Goal: Task Accomplishment & Management: Manage account settings

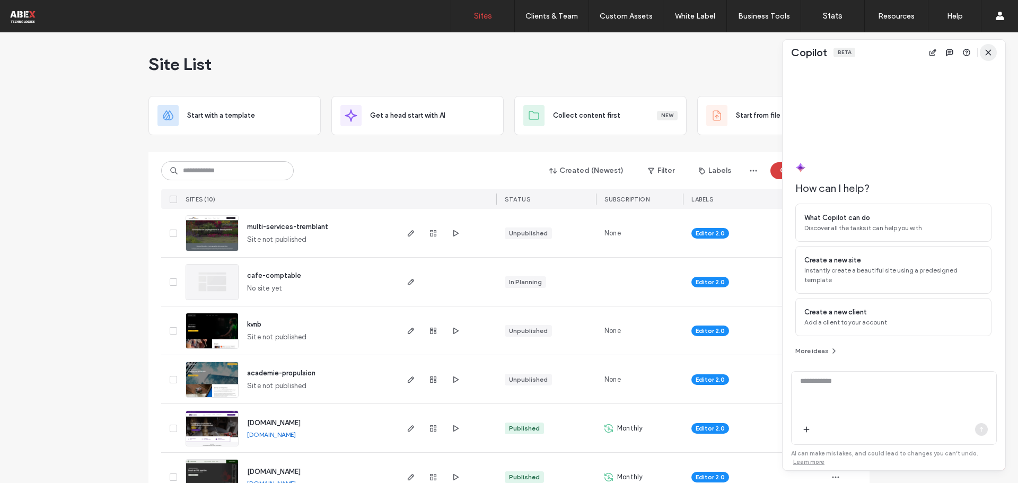
click at [992, 52] on icon "button" at bounding box center [988, 52] width 8 height 8
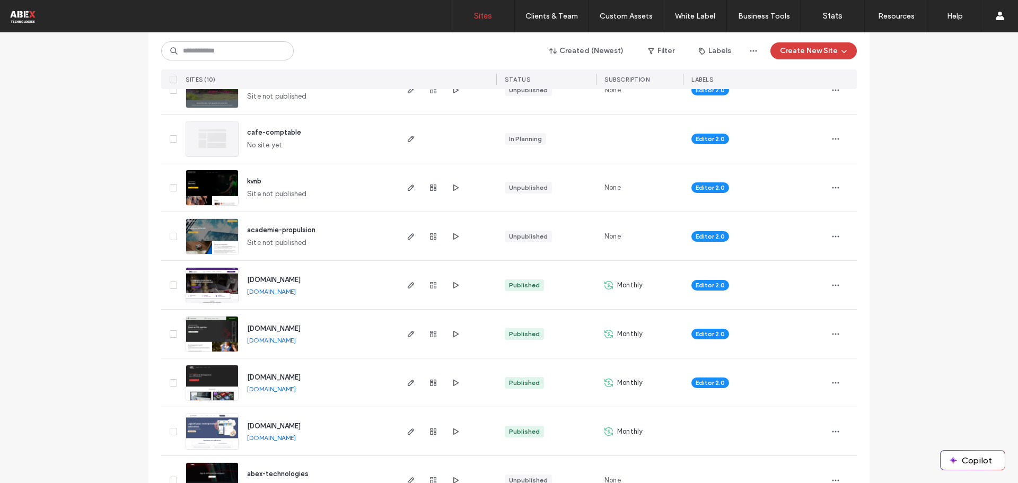
scroll to position [159, 0]
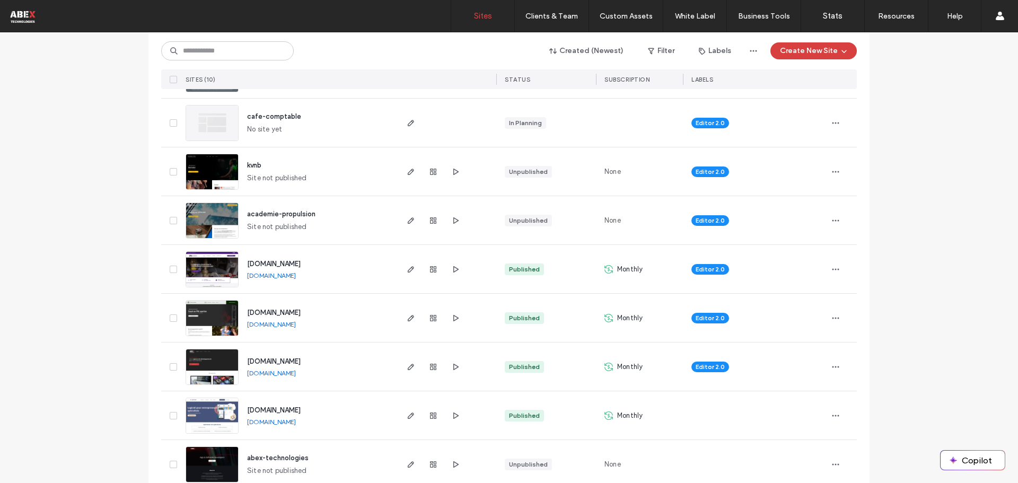
click at [209, 258] on img at bounding box center [212, 288] width 52 height 72
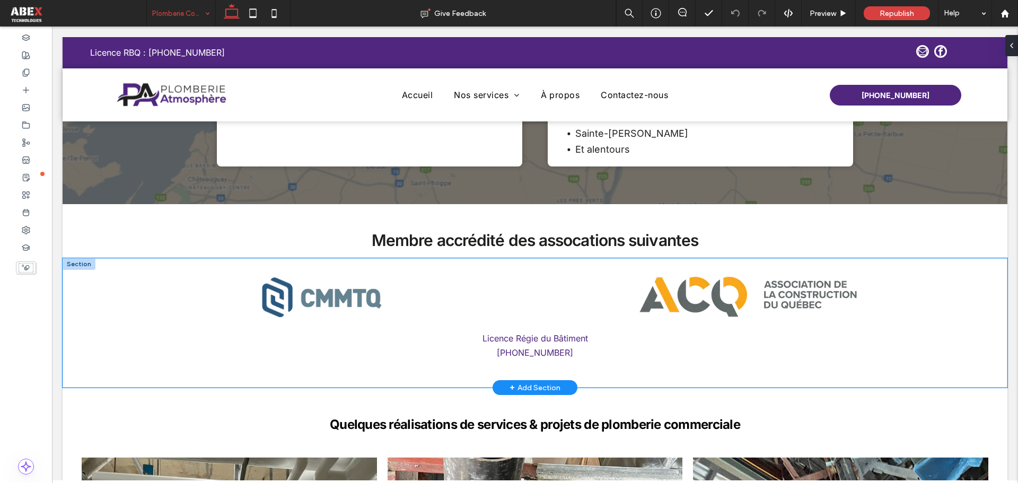
scroll to position [1431, 0]
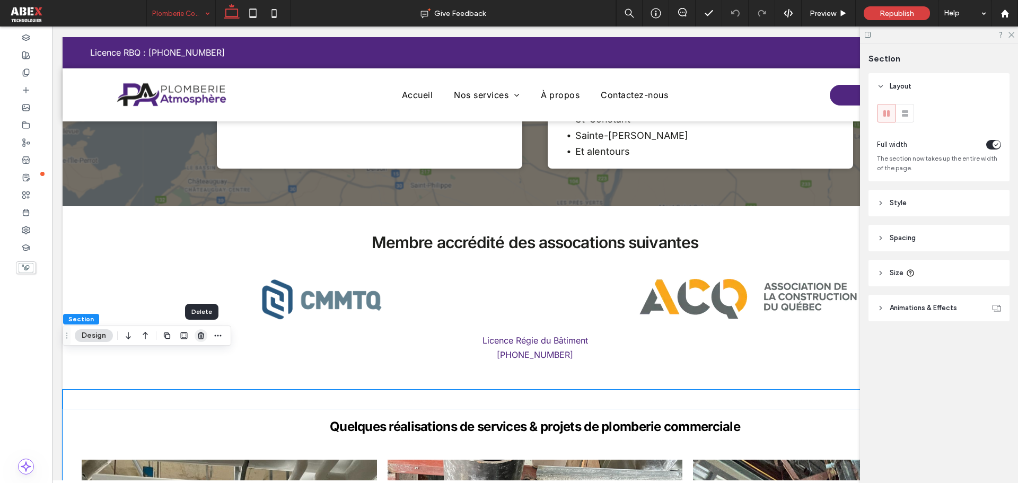
click at [202, 339] on icon "button" at bounding box center [201, 335] width 8 height 8
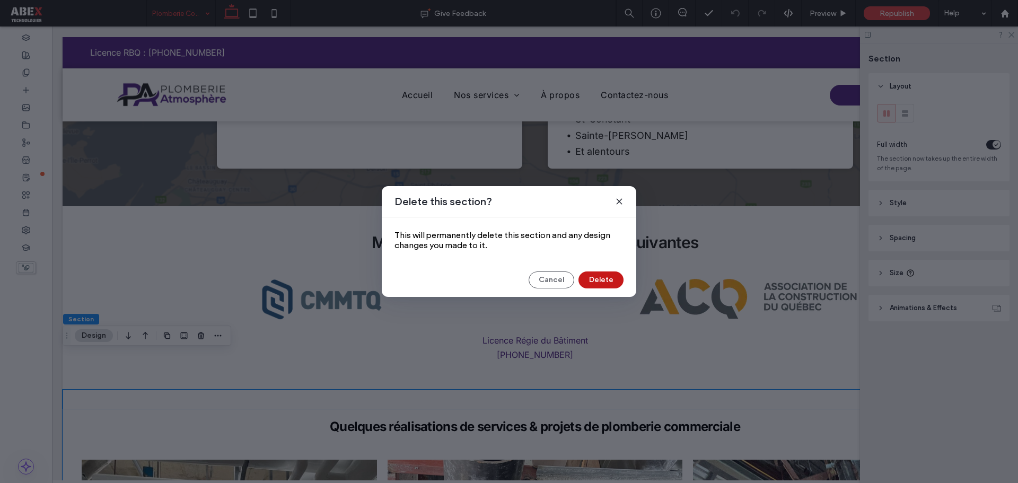
click at [603, 281] on button "Delete" at bounding box center [600, 279] width 45 height 17
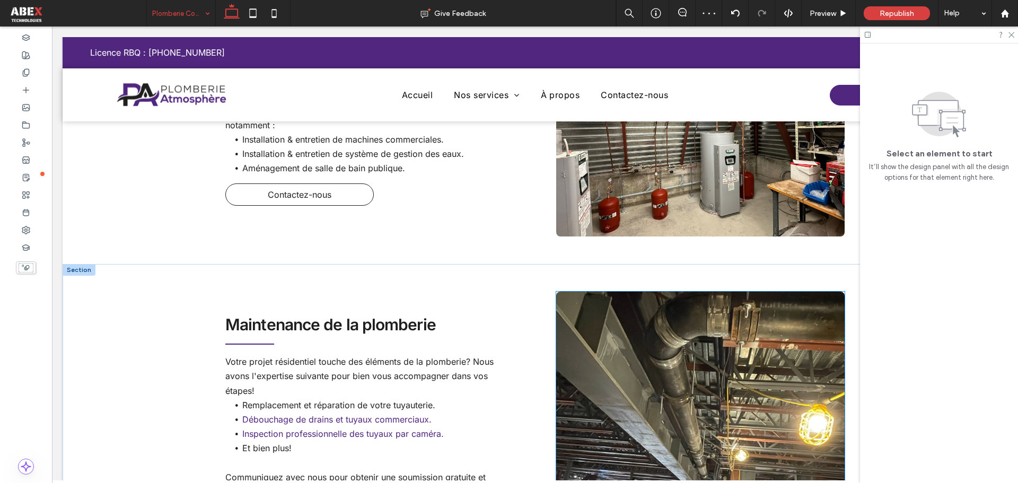
scroll to position [795, 0]
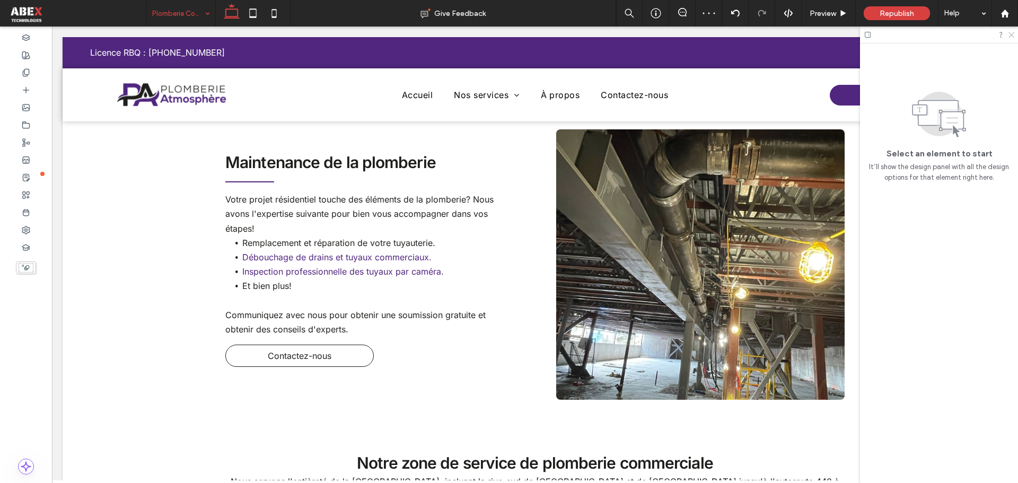
click at [1008, 37] on icon at bounding box center [1010, 34] width 7 height 7
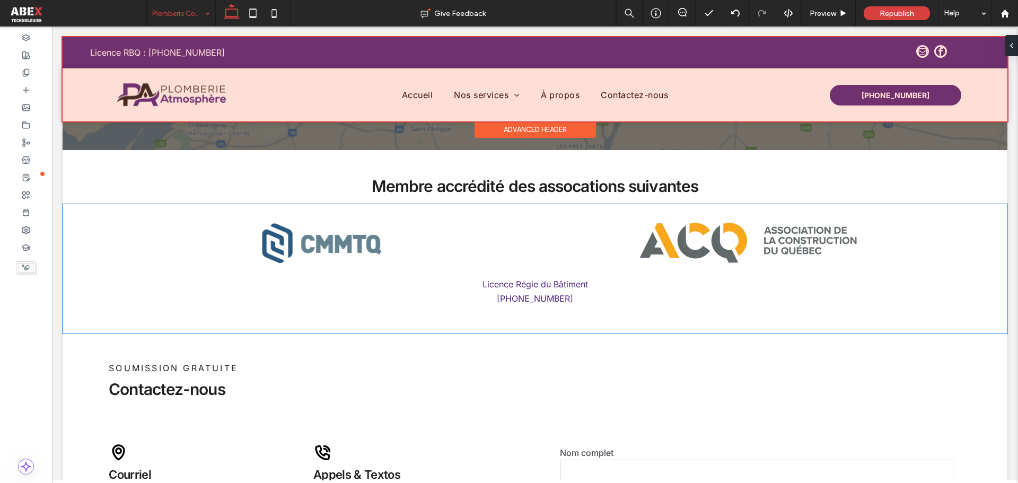
scroll to position [1484, 0]
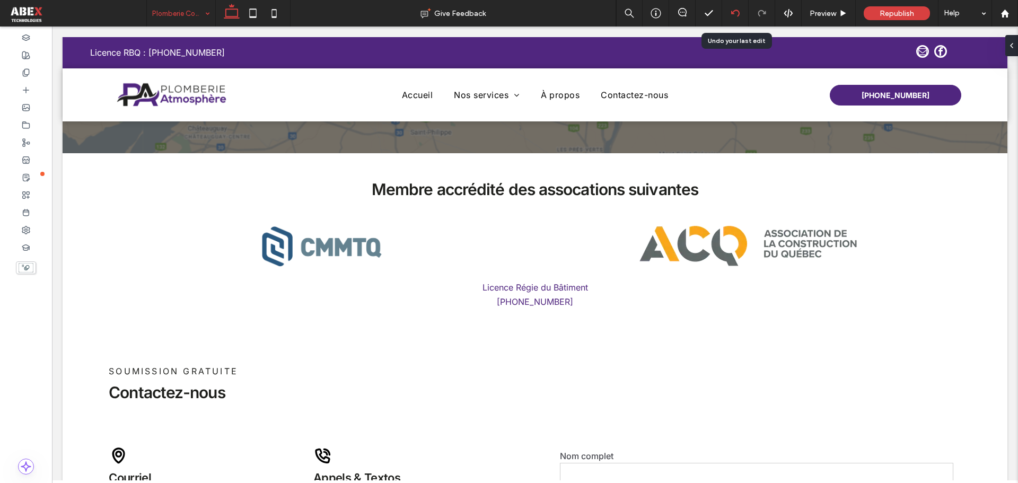
click at [730, 7] on div at bounding box center [735, 13] width 27 height 27
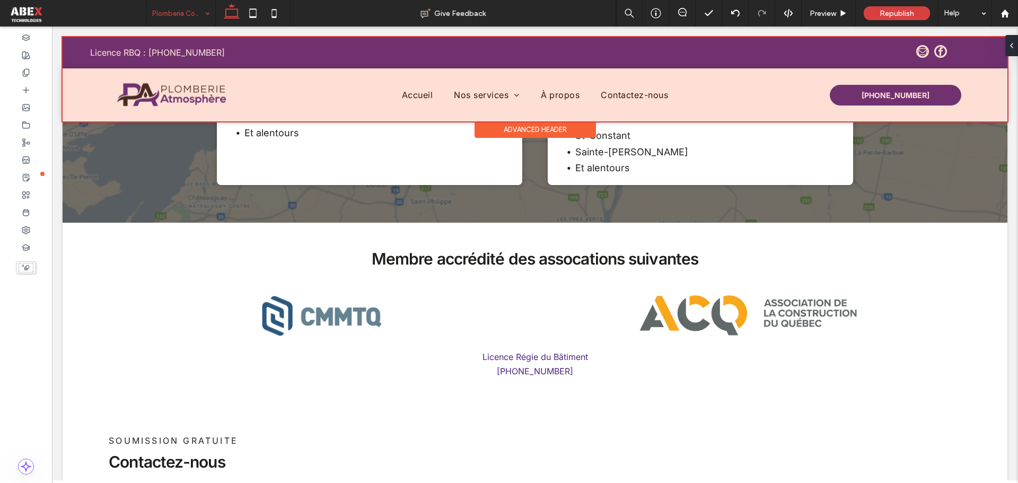
scroll to position [1378, 0]
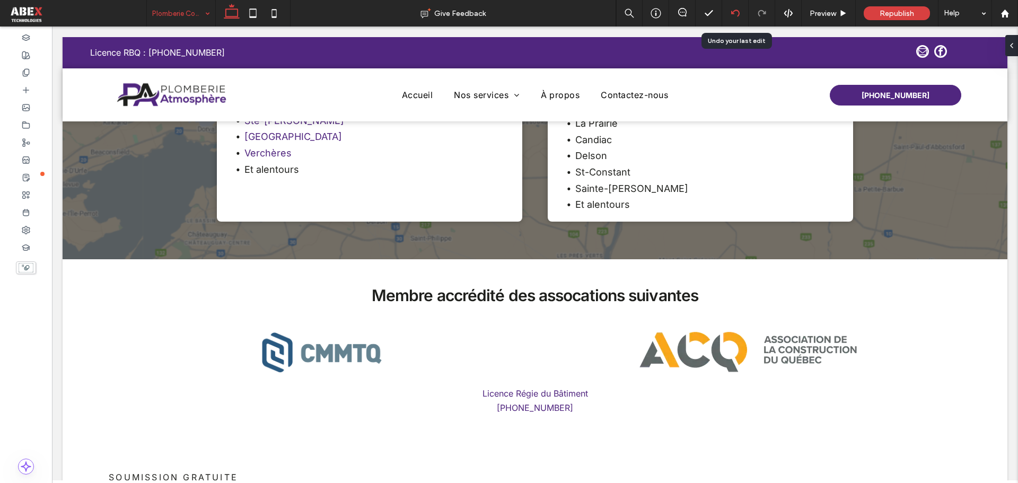
click at [732, 10] on icon at bounding box center [735, 13] width 8 height 8
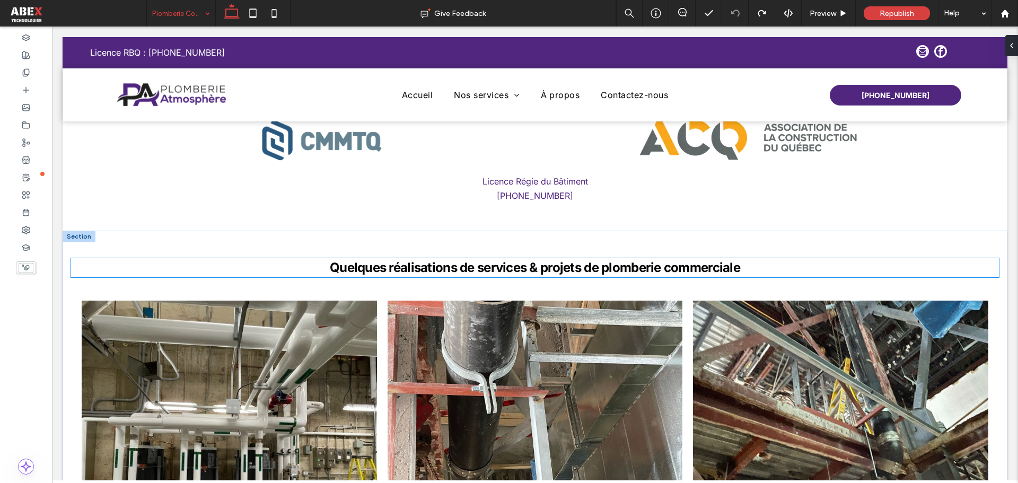
scroll to position [1696, 0]
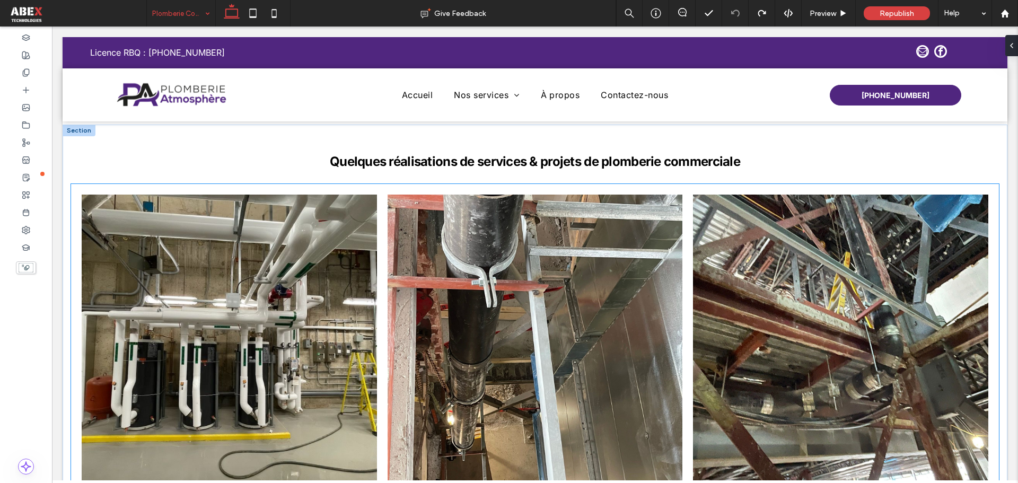
click at [544, 283] on link at bounding box center [534, 342] width 295 height 295
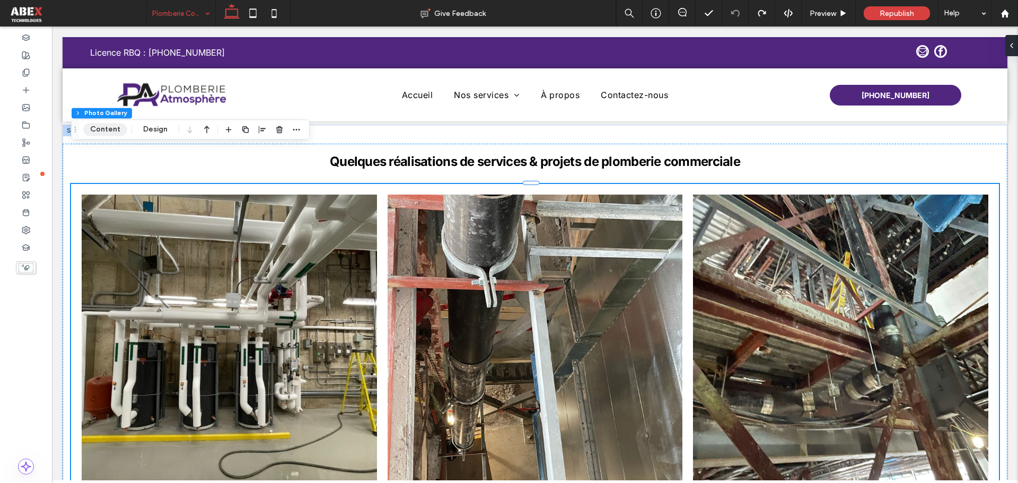
click at [110, 130] on button "Content" at bounding box center [105, 129] width 44 height 13
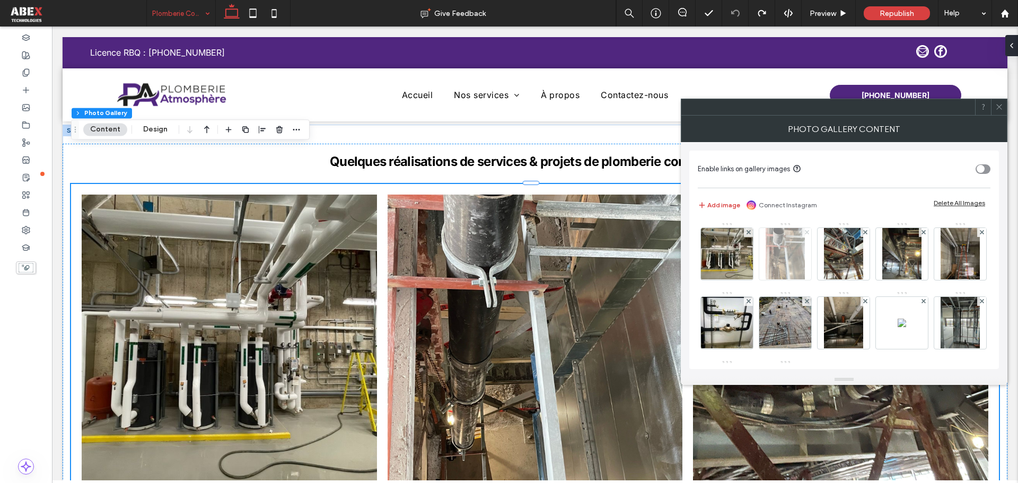
click at [805, 229] on span at bounding box center [807, 232] width 4 height 9
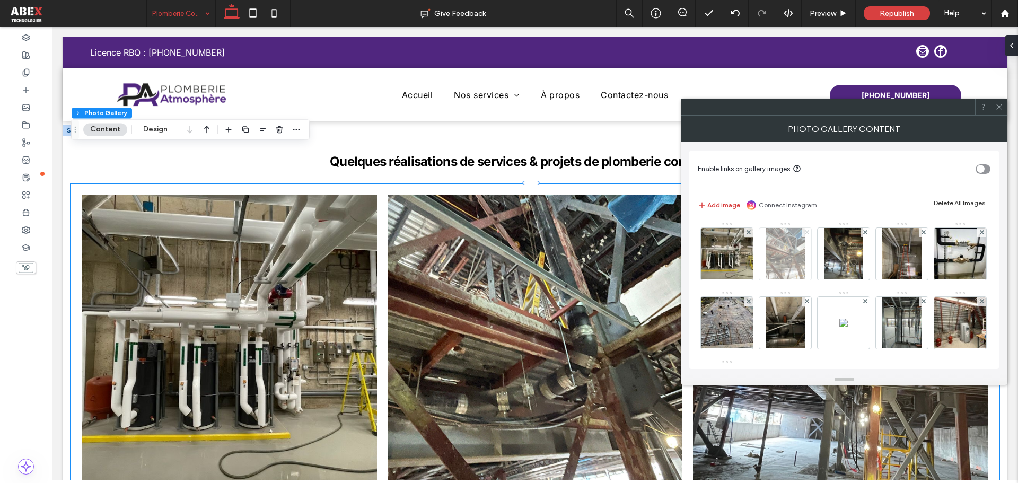
click at [805, 232] on icon at bounding box center [807, 232] width 4 height 4
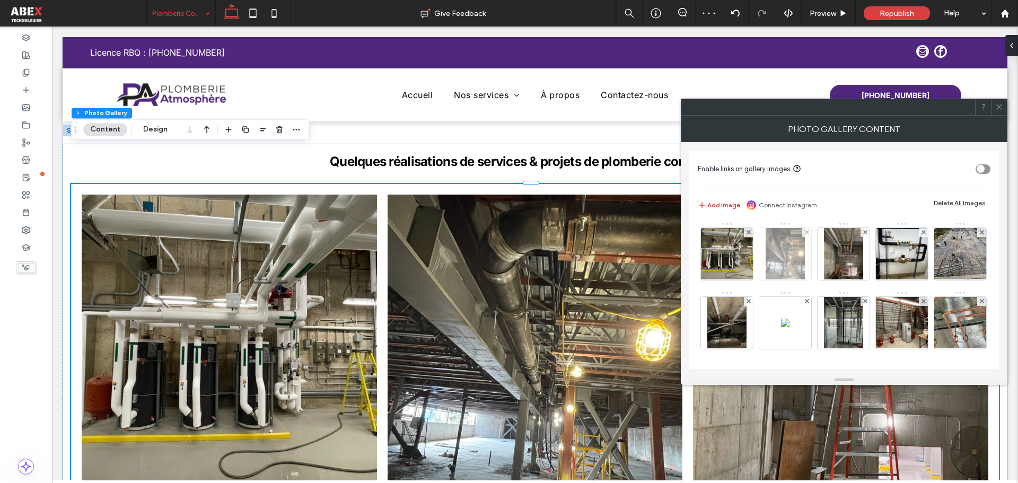
click at [803, 228] on div at bounding box center [806, 232] width 9 height 9
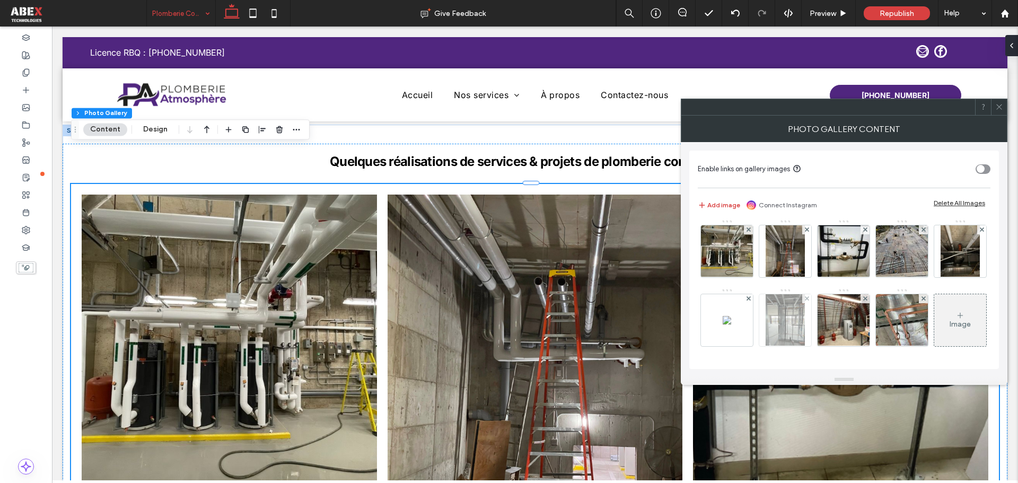
scroll to position [0, 0]
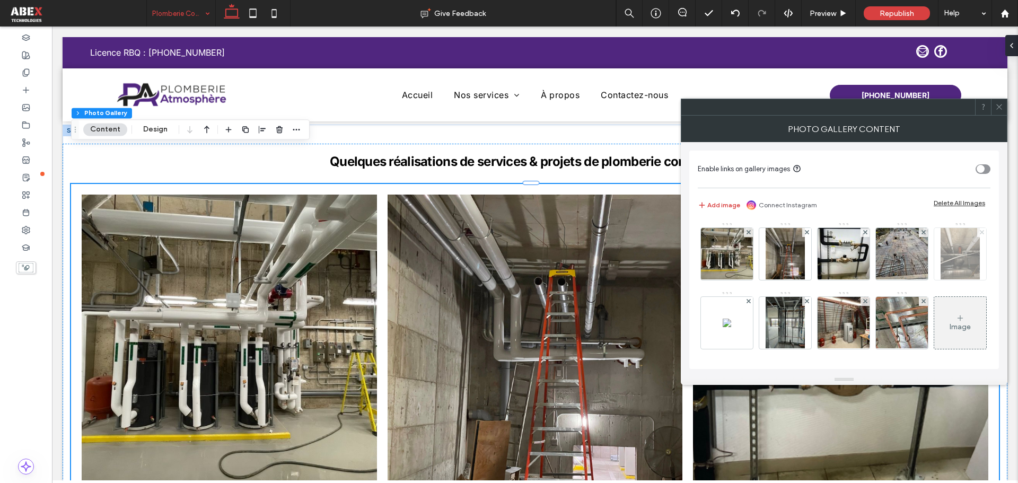
click at [980, 234] on icon at bounding box center [982, 232] width 4 height 4
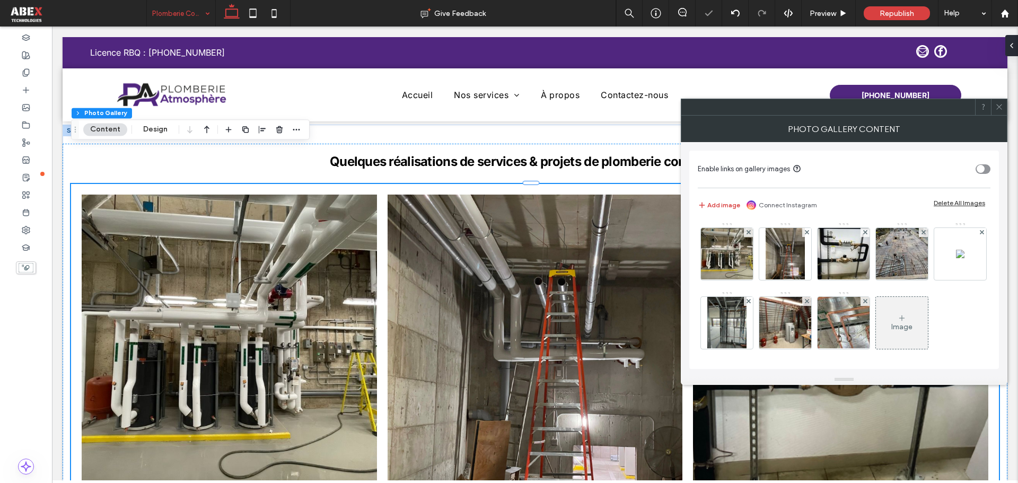
click at [980, 234] on icon at bounding box center [982, 232] width 4 height 4
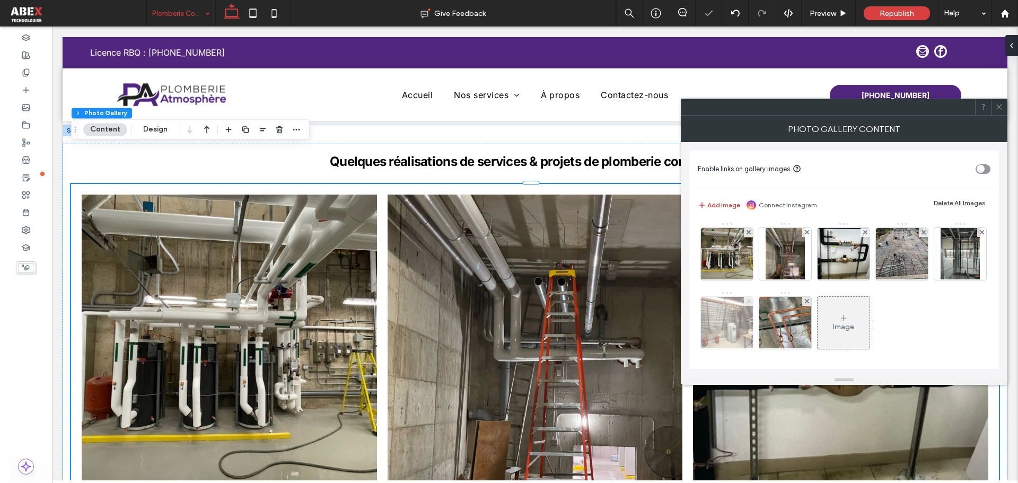
click at [751, 302] on icon at bounding box center [748, 301] width 4 height 4
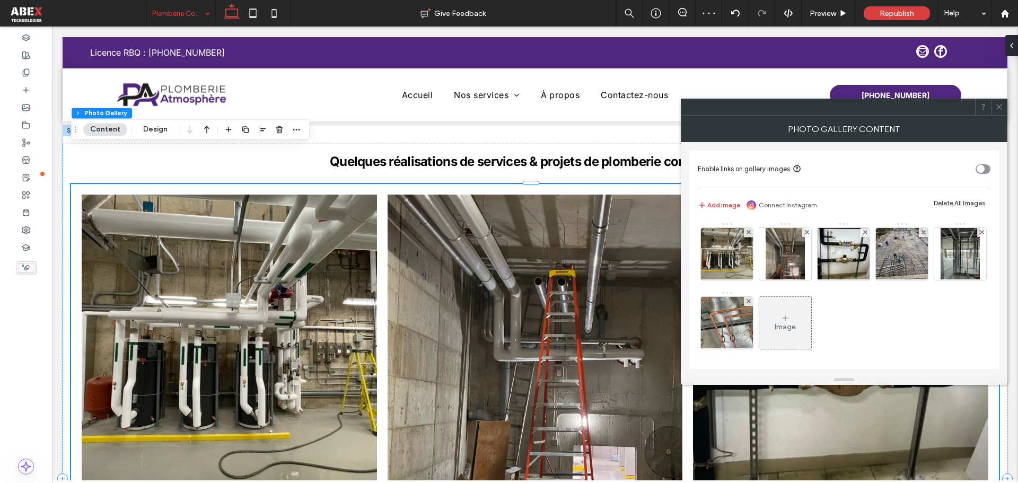
click at [999, 110] on icon at bounding box center [999, 107] width 8 height 8
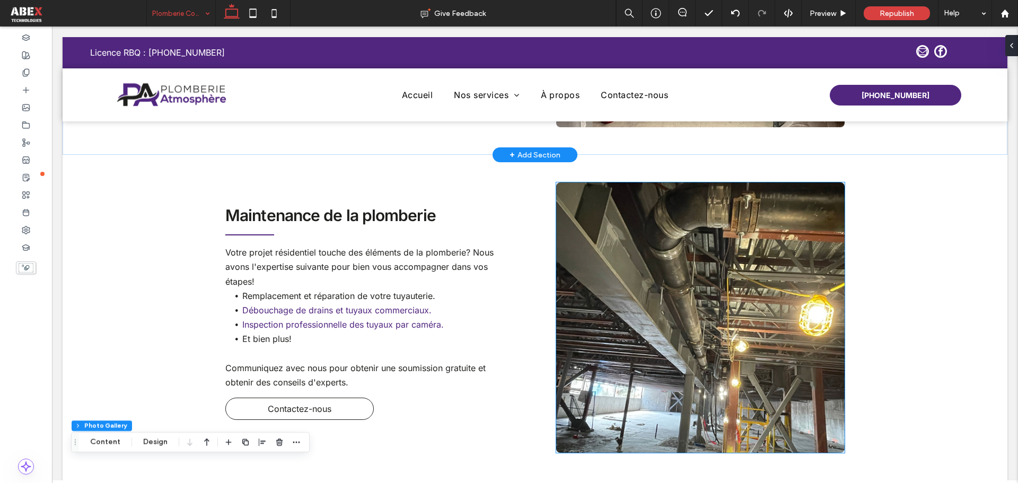
scroll to position [530, 0]
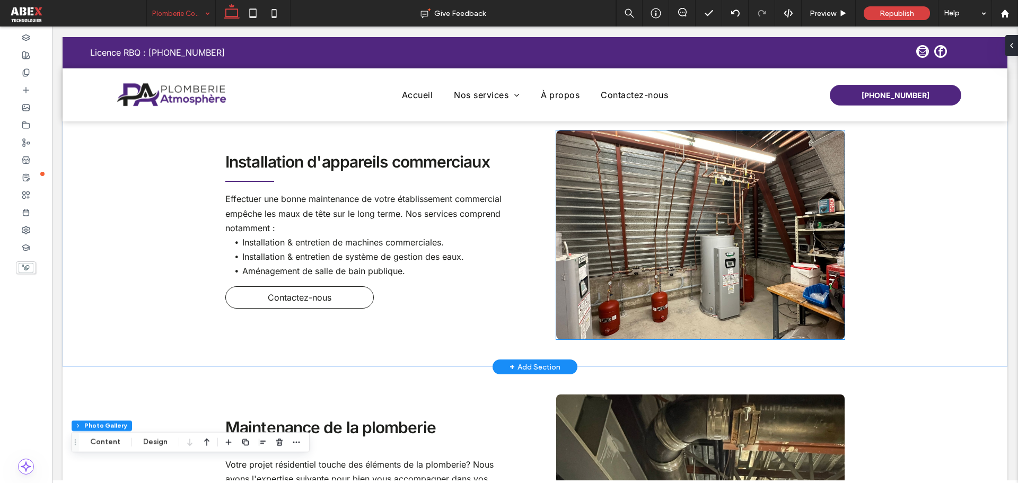
click at [667, 253] on img at bounding box center [700, 234] width 288 height 209
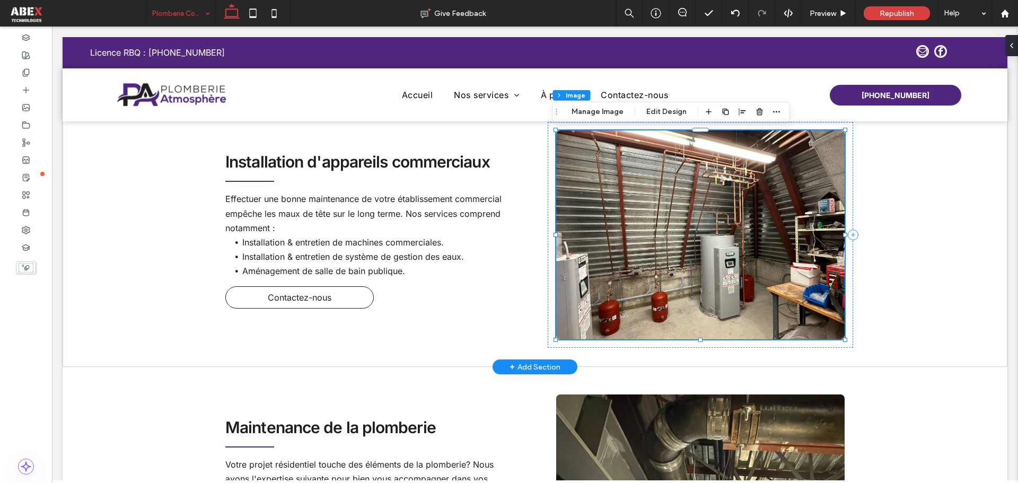
type input "*"
click at [592, 105] on button "Manage Image" at bounding box center [598, 111] width 66 height 13
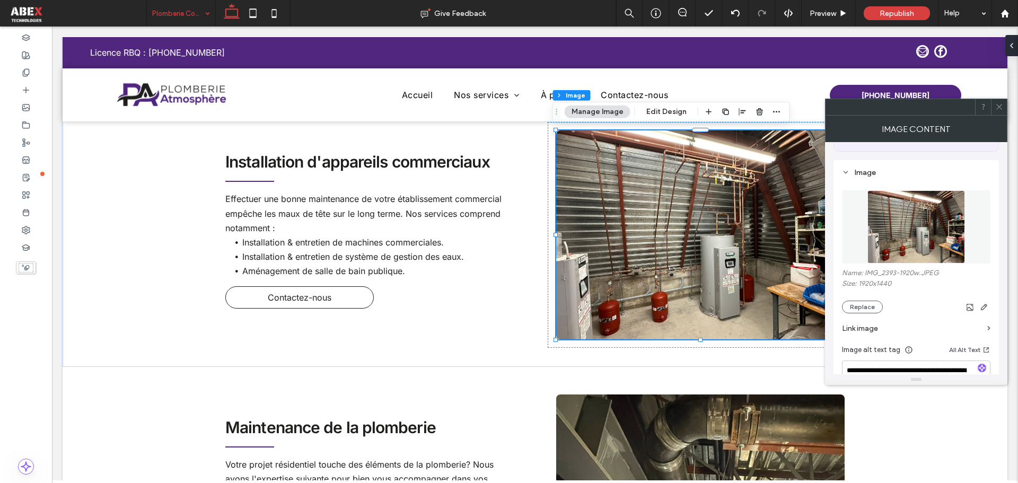
scroll to position [159, 0]
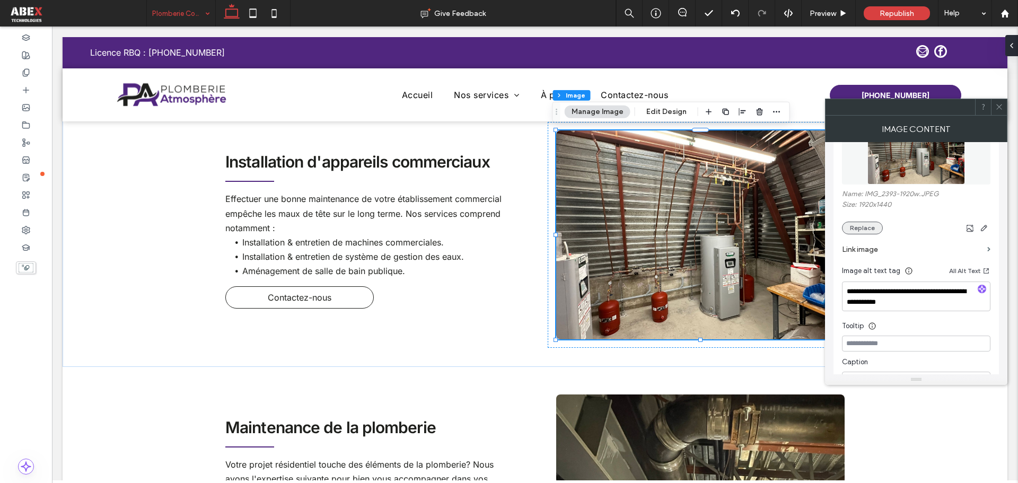
click at [865, 231] on button "Replace" at bounding box center [862, 228] width 41 height 13
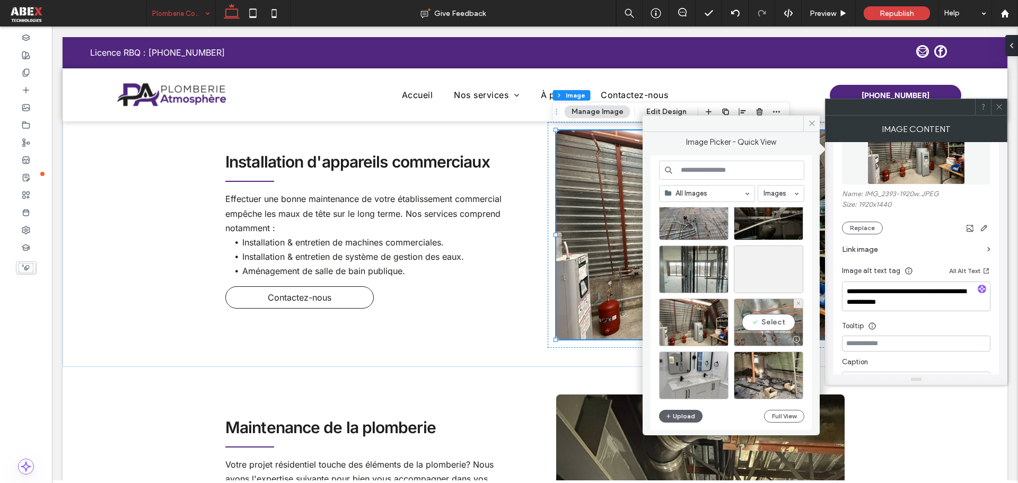
scroll to position [1356, 0]
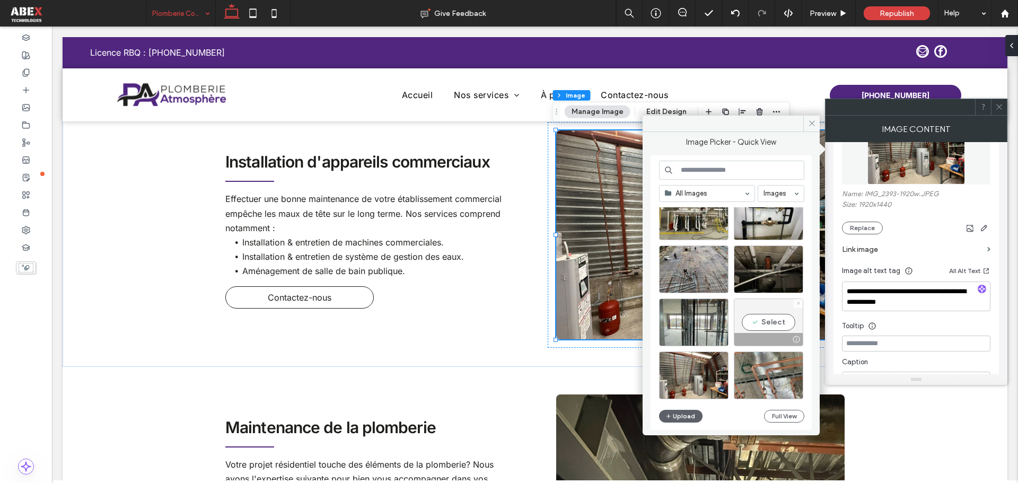
click at [798, 302] on icon at bounding box center [798, 303] width 4 height 4
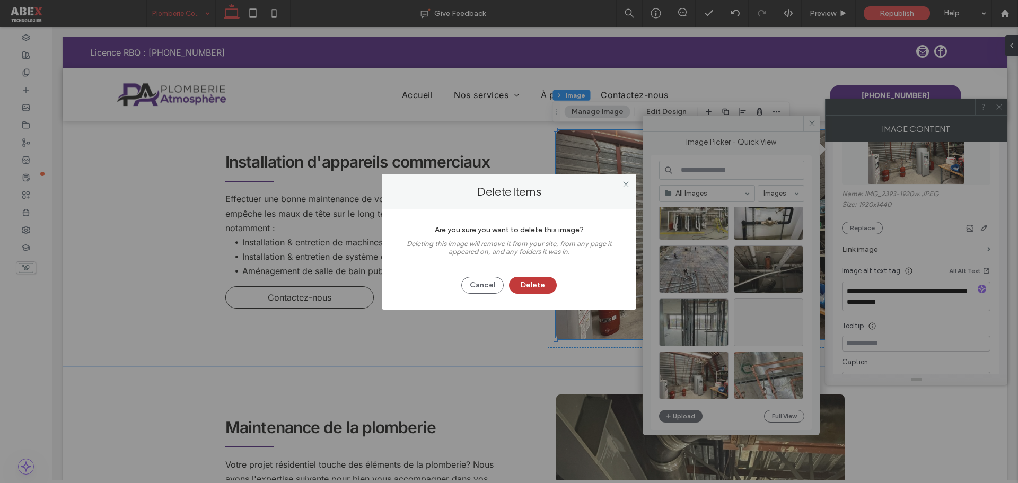
click at [511, 282] on button "Delete" at bounding box center [533, 285] width 48 height 17
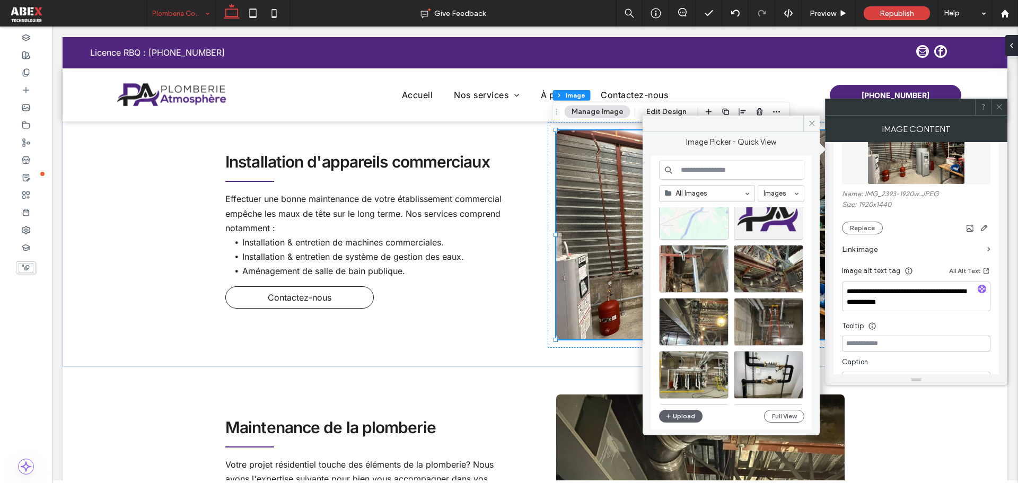
scroll to position [1250, 0]
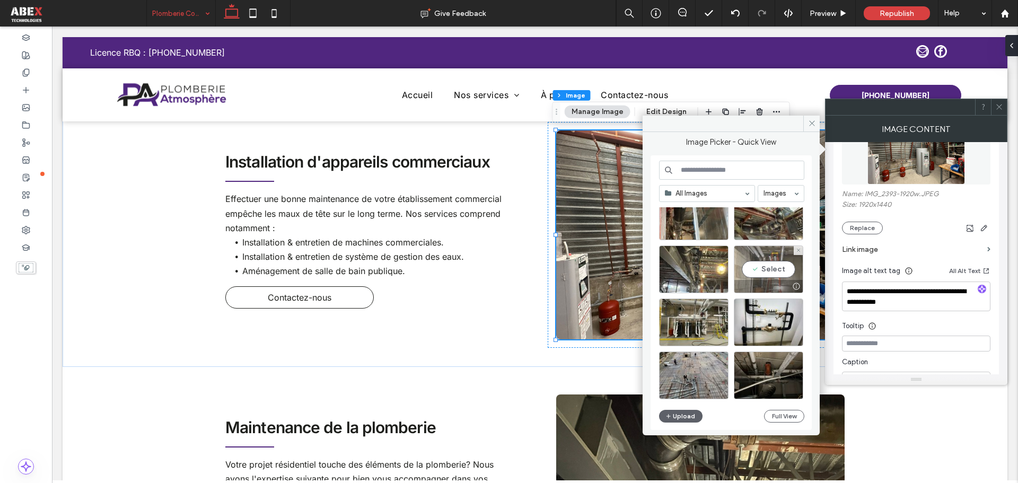
click at [759, 267] on div "Select" at bounding box center [768, 269] width 69 height 48
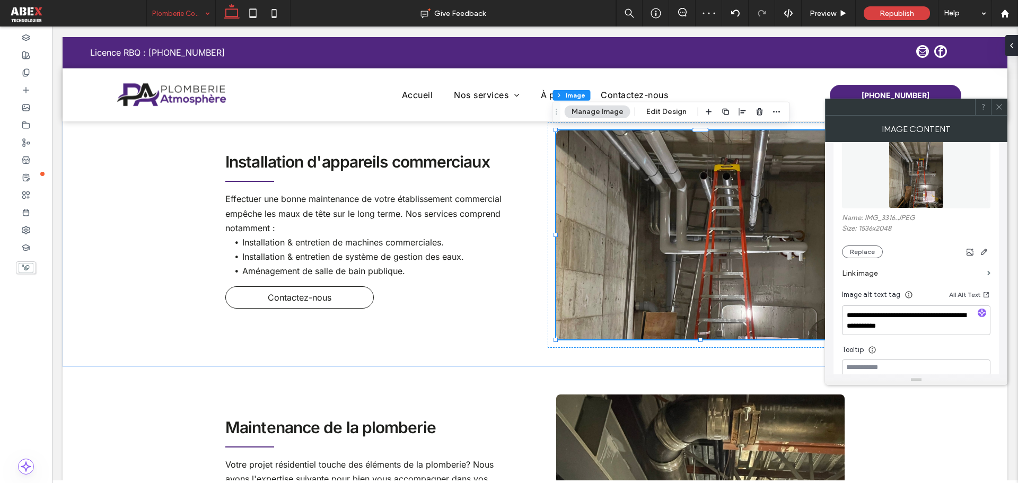
scroll to position [130, 0]
click at [659, 114] on button "Edit Design" at bounding box center [666, 111] width 54 height 13
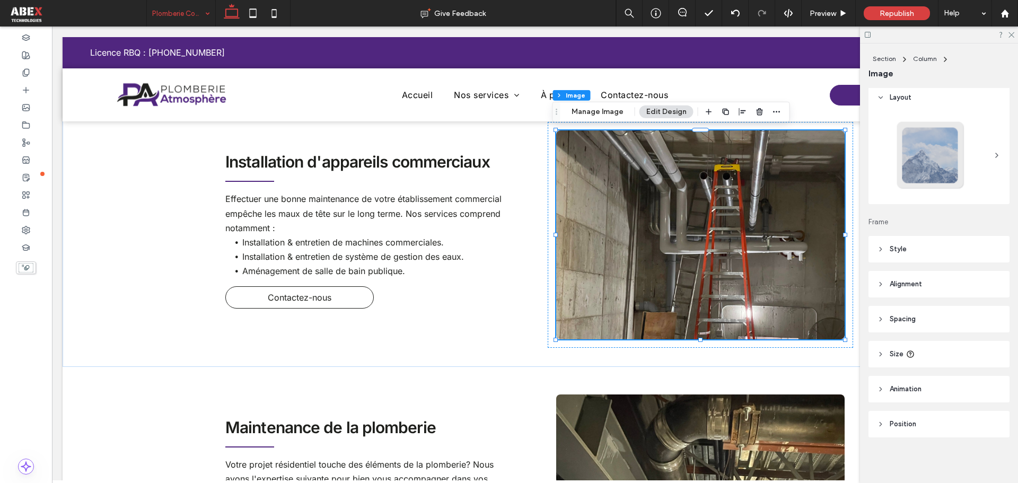
scroll to position [5, 0]
click at [905, 282] on span "Alignment" at bounding box center [905, 283] width 32 height 11
click at [898, 253] on header "Style" at bounding box center [938, 248] width 141 height 27
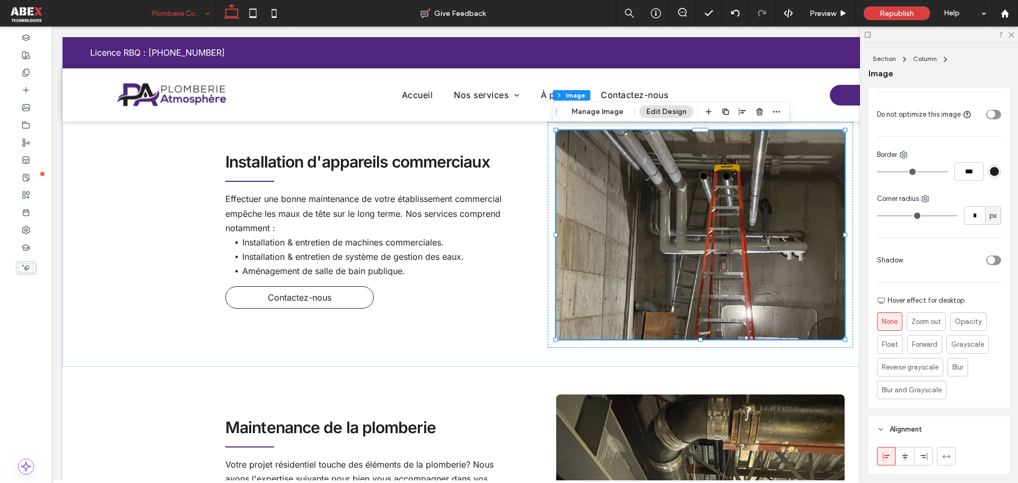
scroll to position [164, 0]
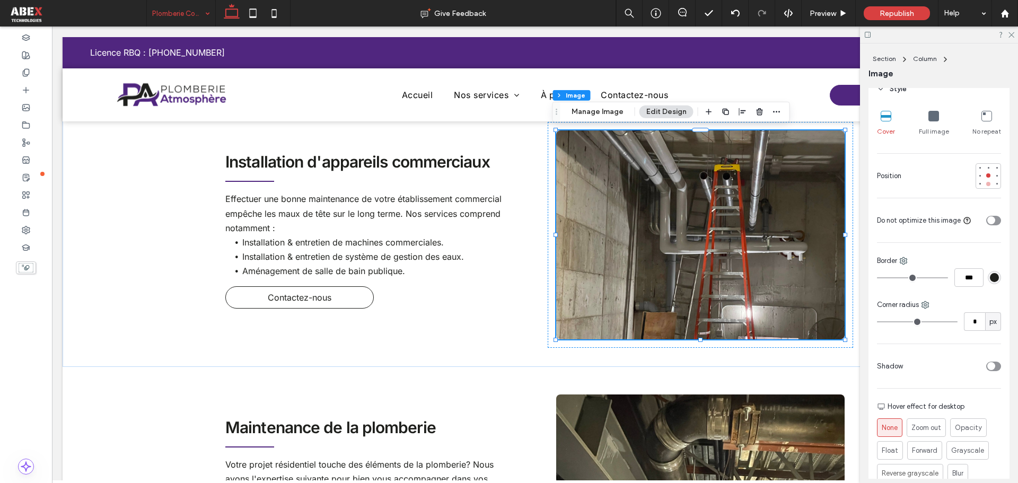
click at [986, 183] on div at bounding box center [988, 184] width 4 height 4
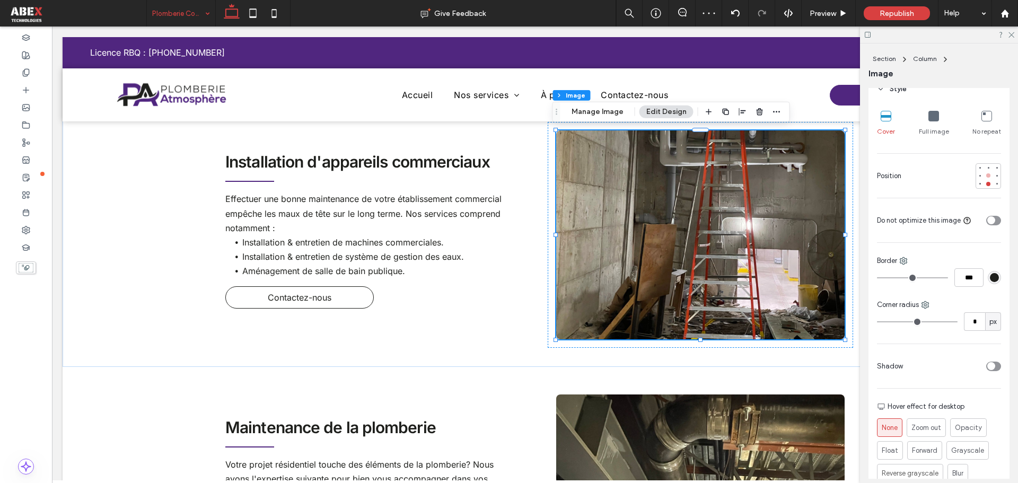
click at [986, 177] on div at bounding box center [988, 175] width 4 height 4
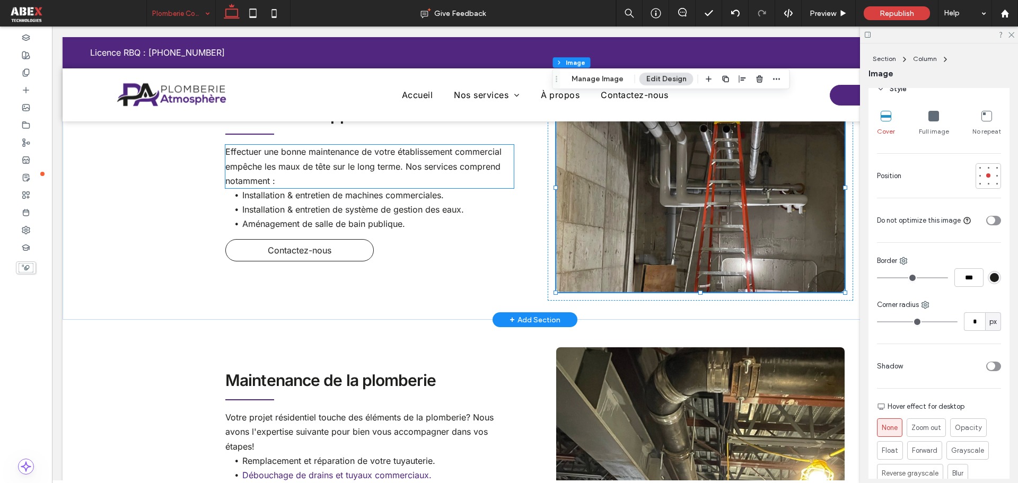
scroll to position [636, 0]
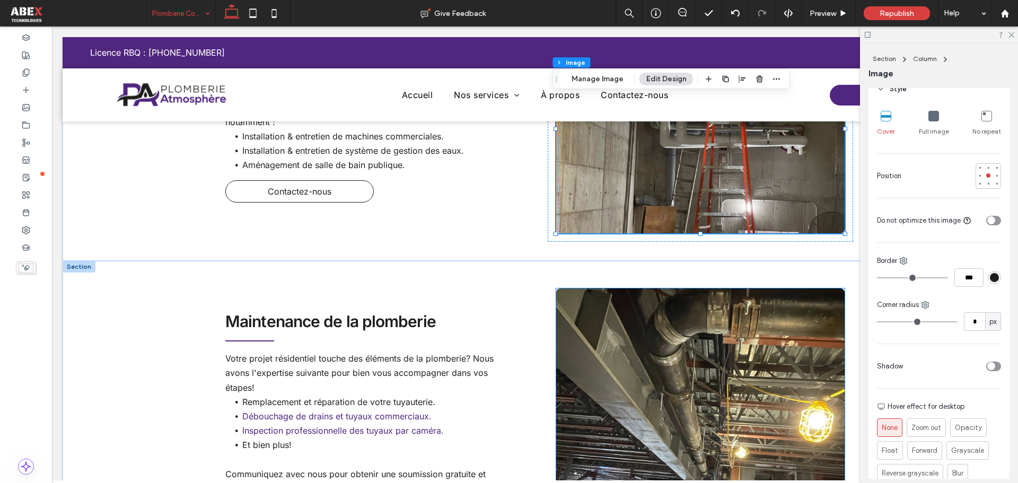
click at [651, 331] on img at bounding box center [700, 423] width 288 height 270
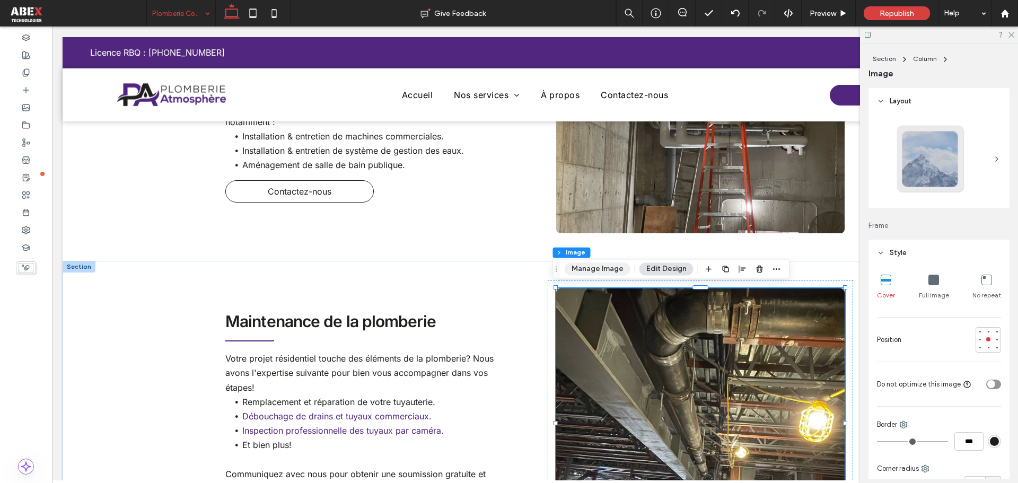
click at [587, 268] on button "Manage Image" at bounding box center [598, 268] width 66 height 13
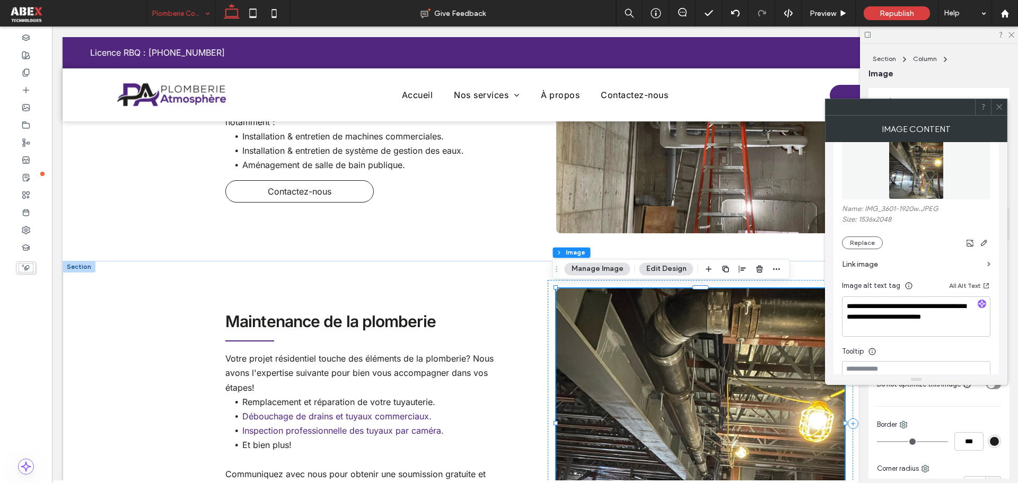
scroll to position [159, 0]
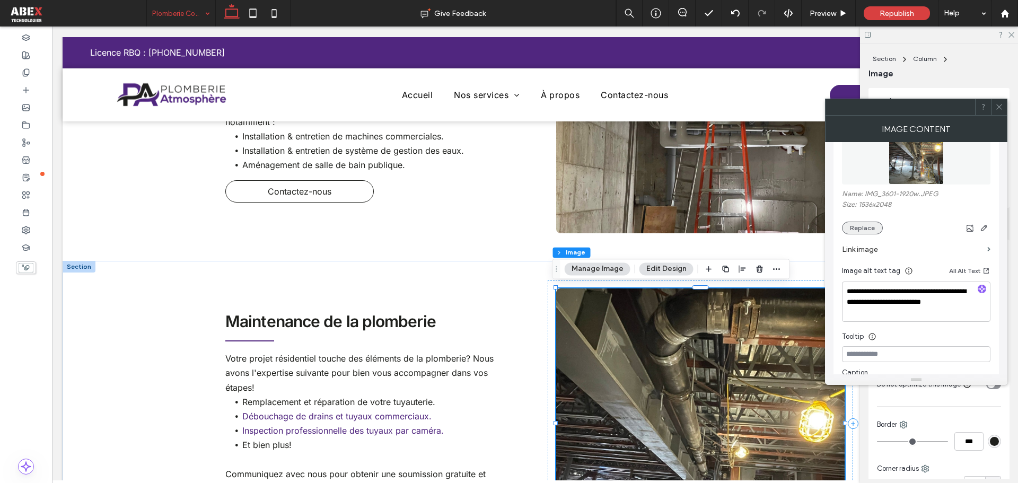
click at [867, 224] on button "Replace" at bounding box center [862, 228] width 41 height 13
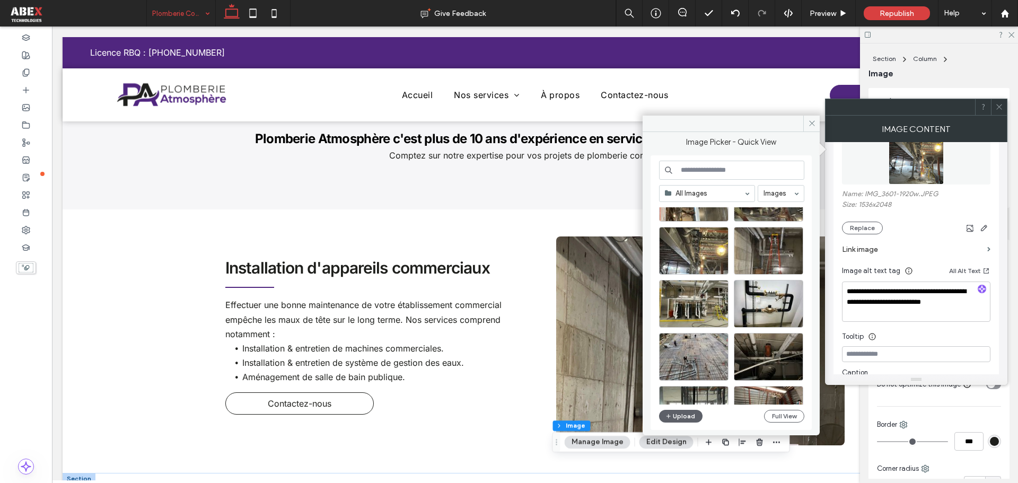
scroll to position [1250, 0]
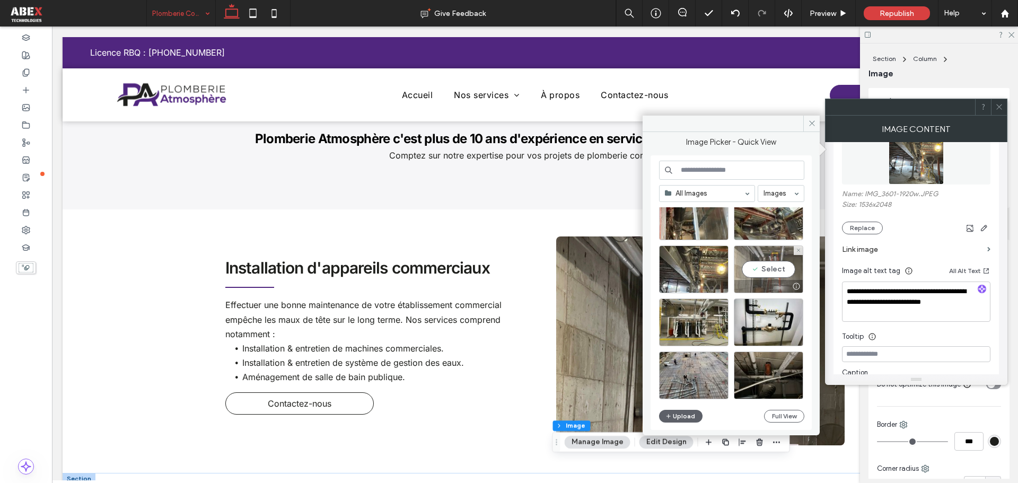
click at [778, 270] on div "Select" at bounding box center [768, 269] width 69 height 48
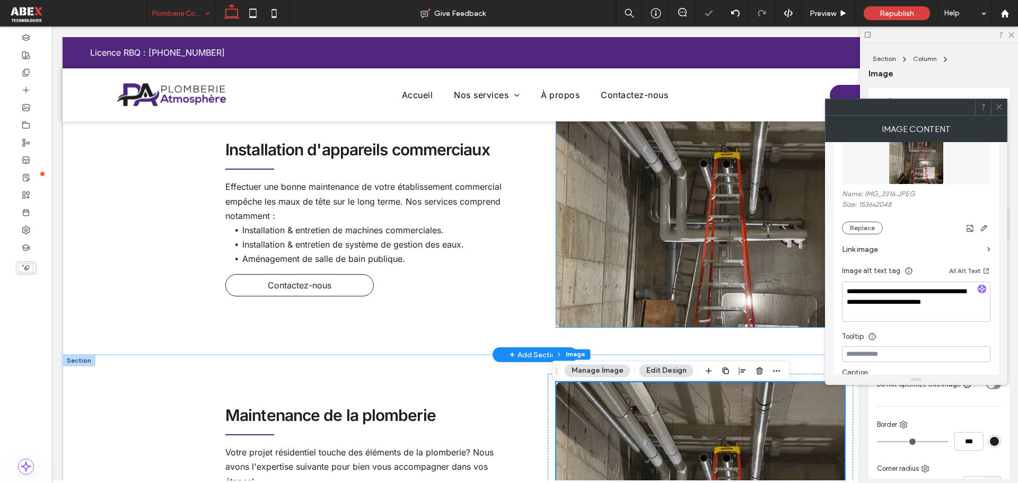
scroll to position [530, 0]
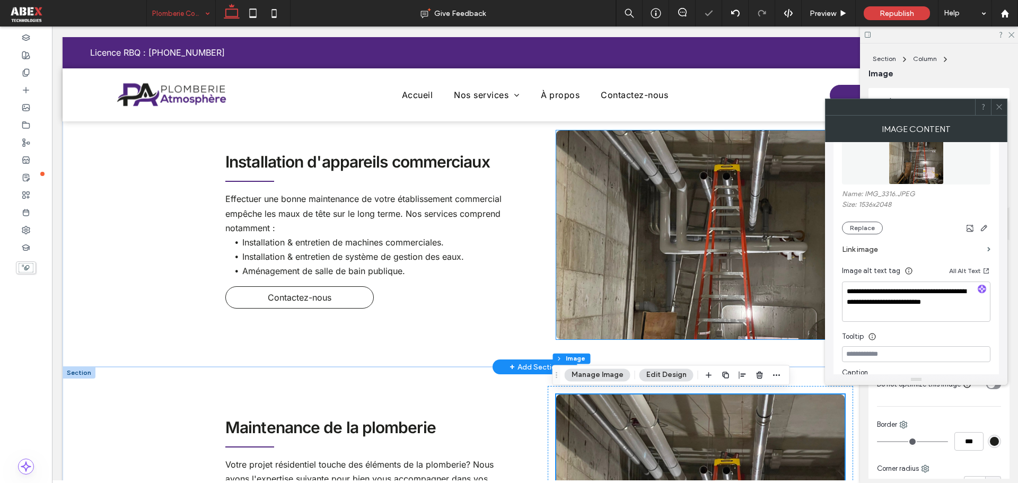
click at [742, 243] on img at bounding box center [700, 234] width 288 height 209
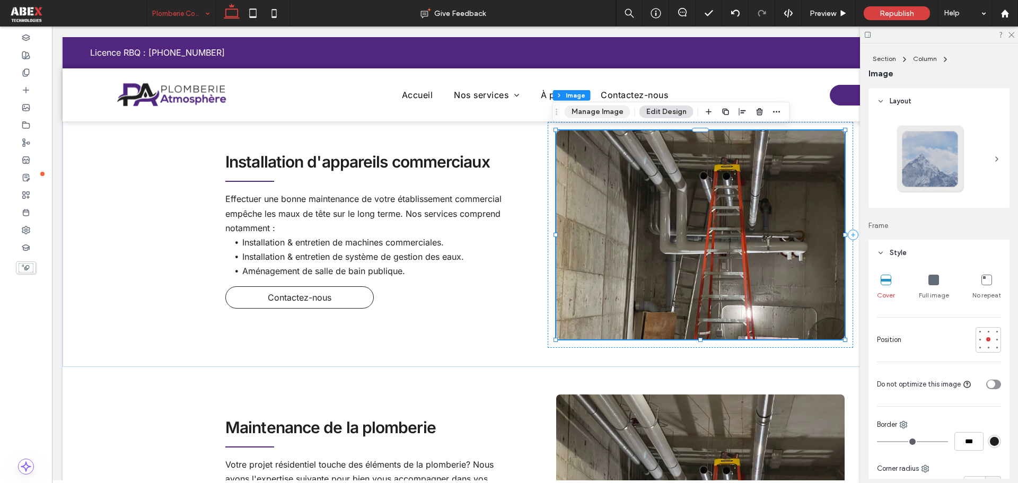
click at [620, 112] on button "Manage Image" at bounding box center [598, 111] width 66 height 13
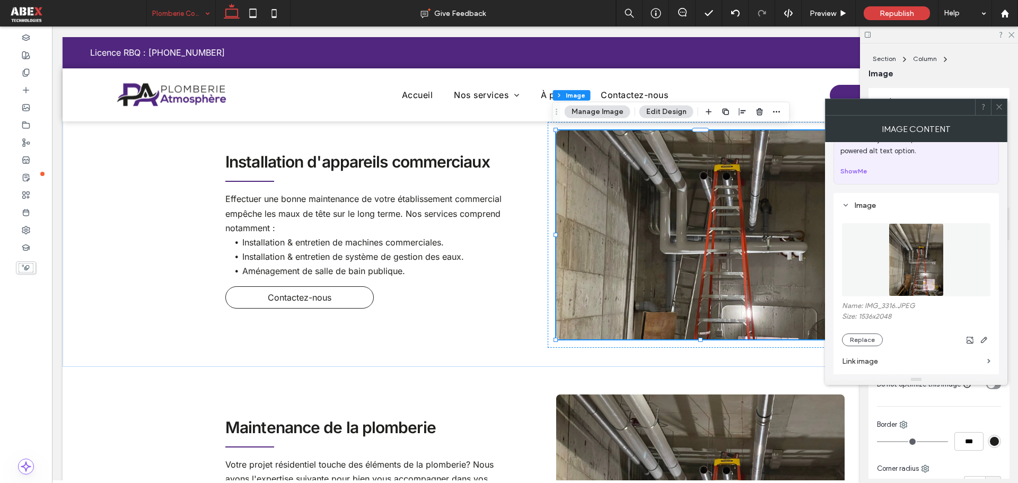
scroll to position [106, 0]
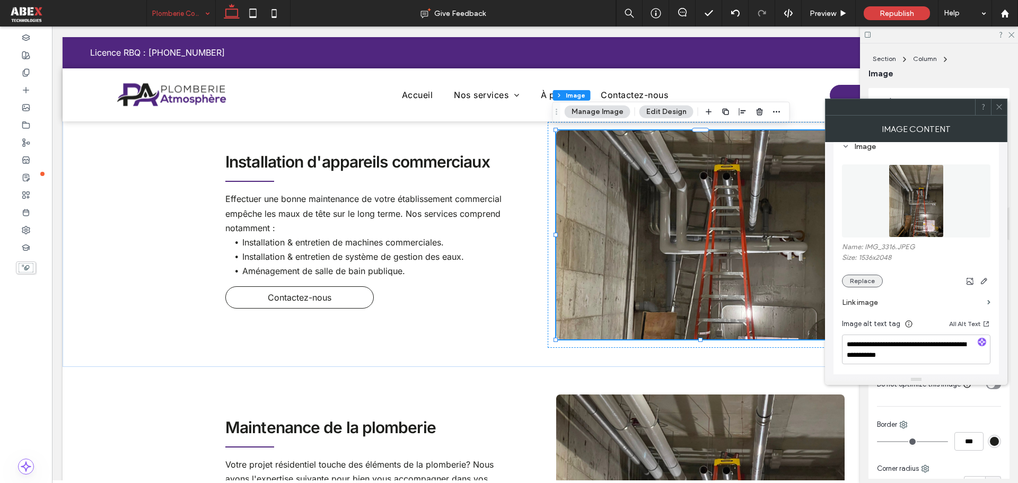
click at [859, 279] on button "Replace" at bounding box center [862, 281] width 41 height 13
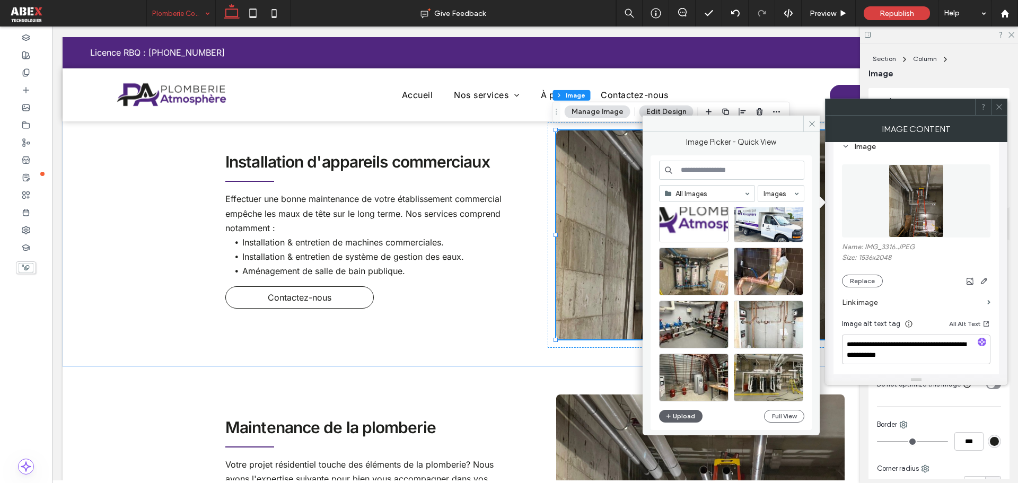
scroll to position [1886, 0]
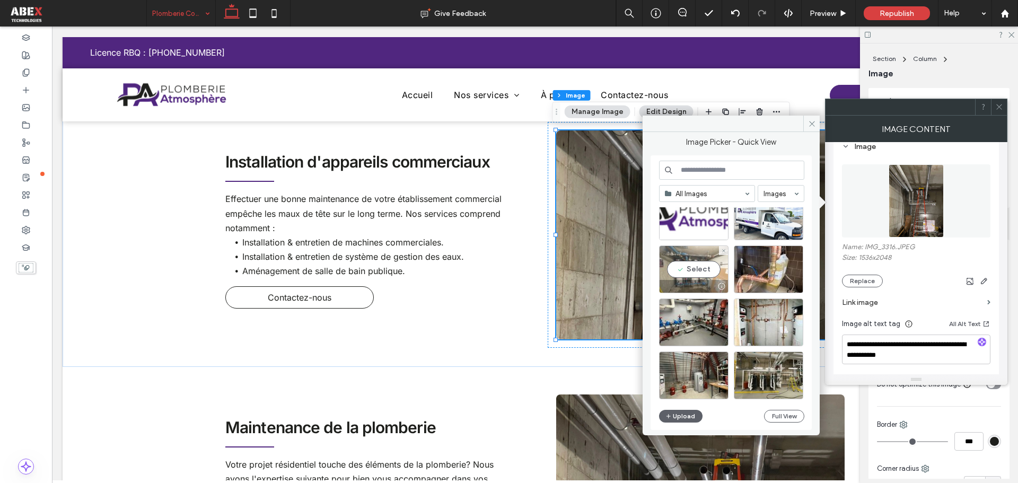
click at [703, 270] on div "Select" at bounding box center [693, 269] width 69 height 48
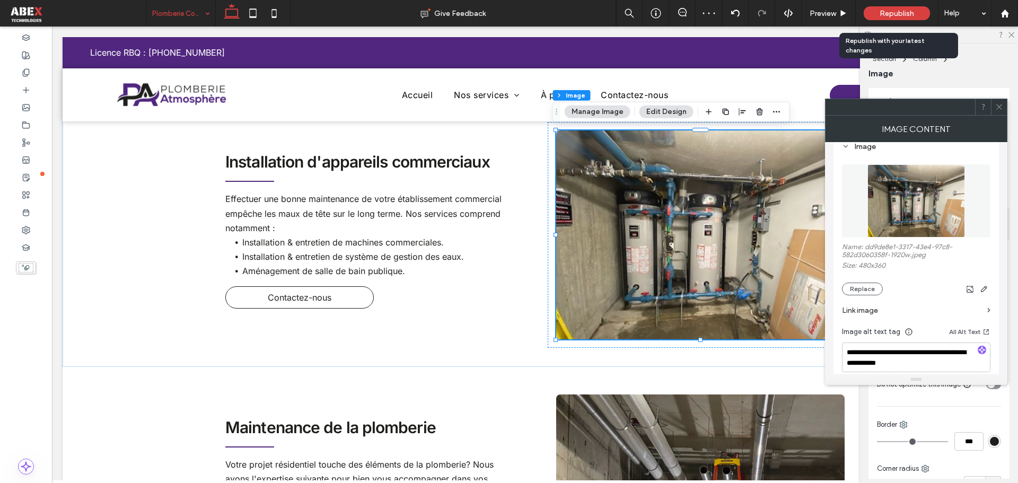
click at [884, 16] on span "Republish" at bounding box center [896, 13] width 34 height 9
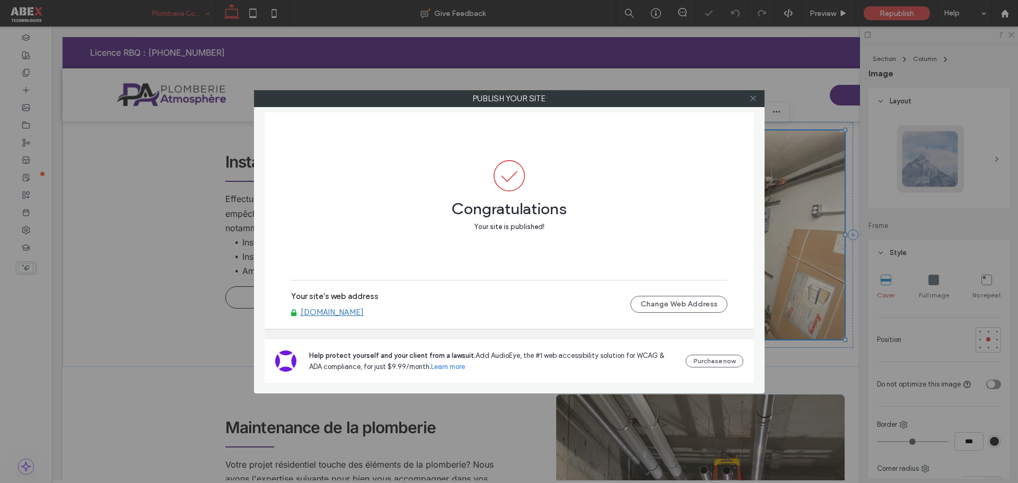
click at [755, 99] on icon at bounding box center [753, 98] width 8 height 8
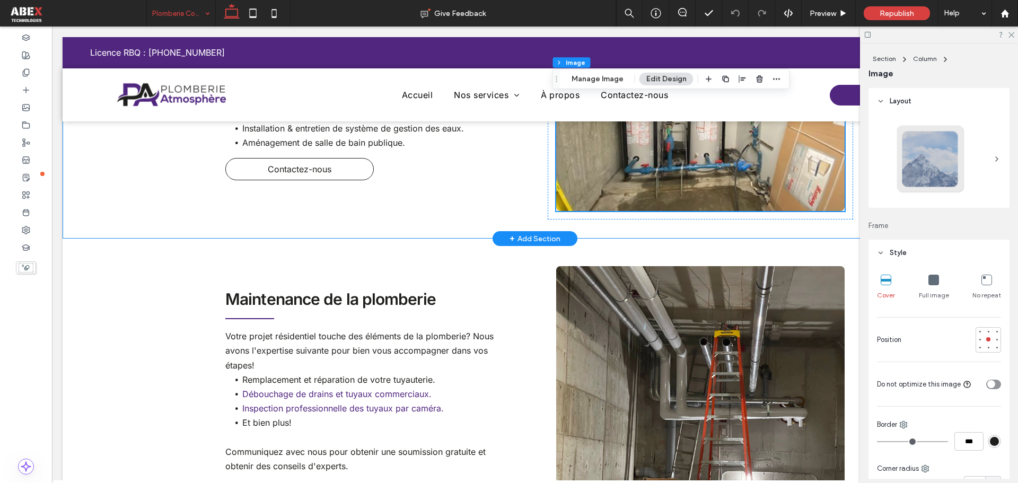
scroll to position [530, 0]
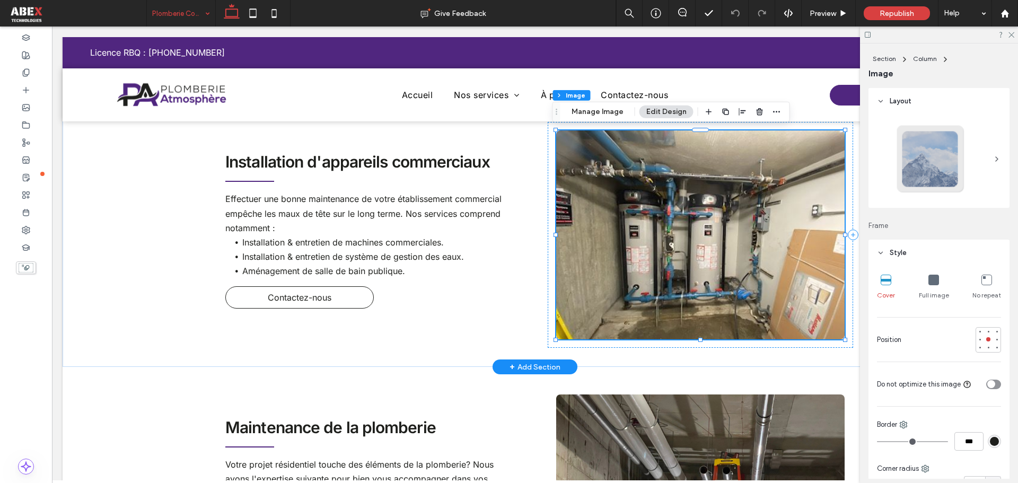
click at [651, 228] on img at bounding box center [700, 234] width 288 height 209
click at [598, 114] on button "Manage Image" at bounding box center [598, 111] width 66 height 13
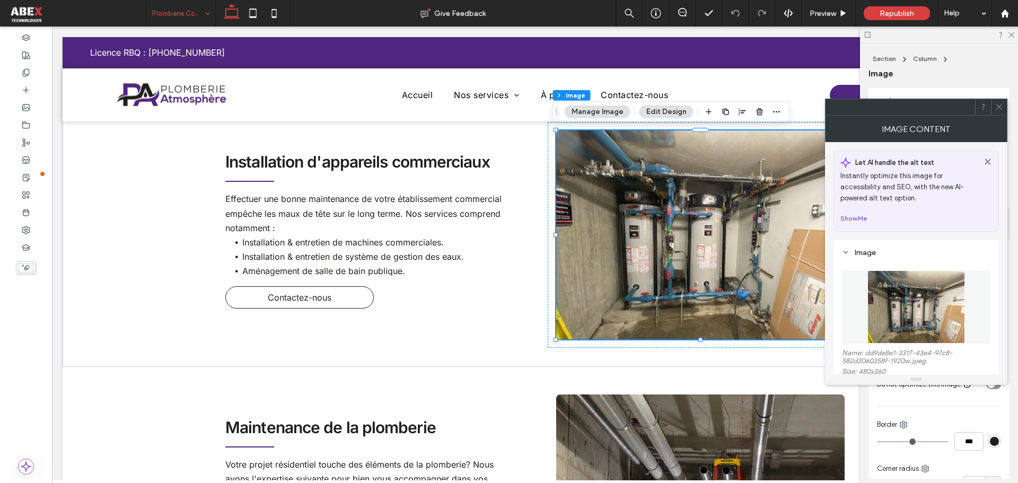
scroll to position [106, 0]
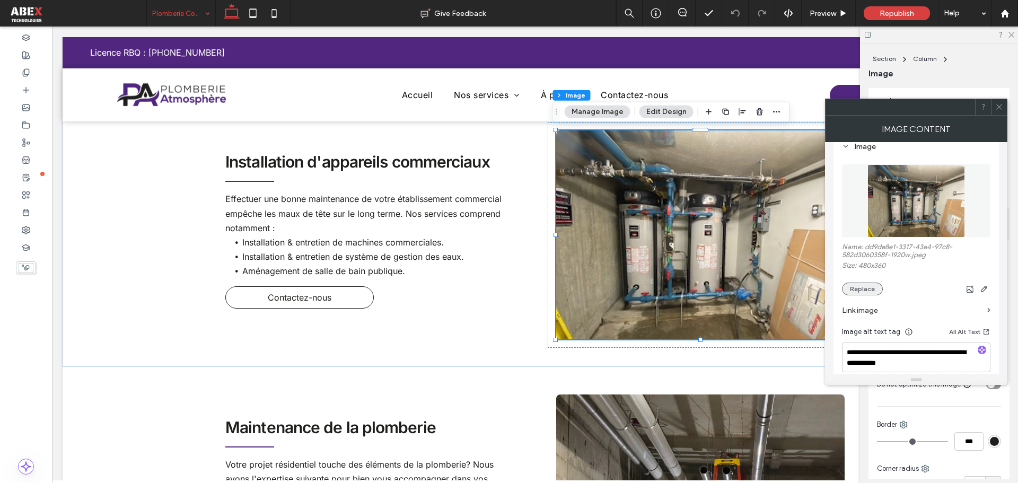
click at [855, 289] on button "Replace" at bounding box center [862, 289] width 41 height 13
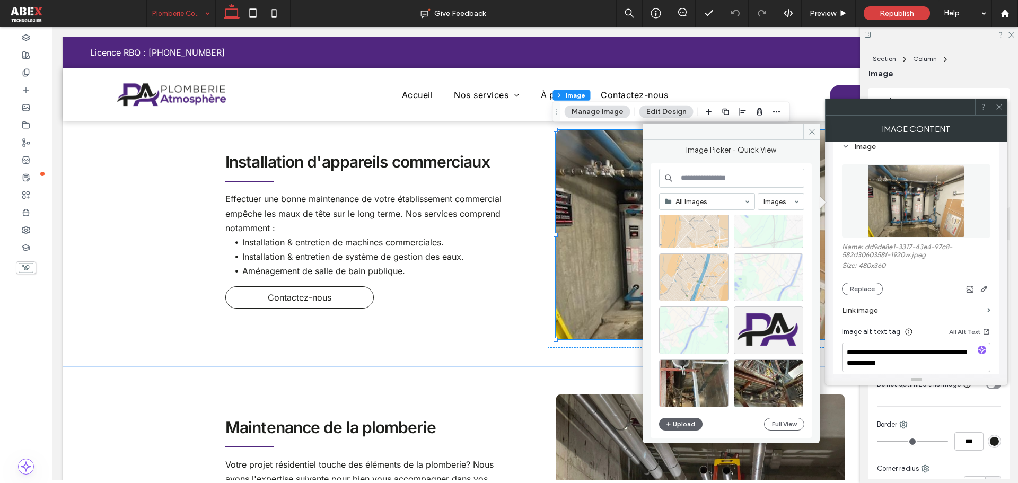
scroll to position [1250, 0]
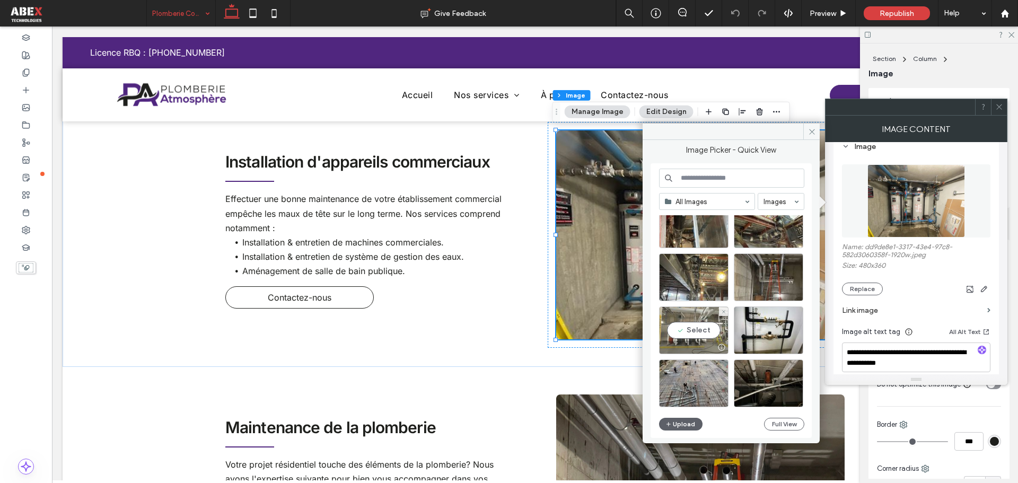
click at [712, 331] on div "Select" at bounding box center [693, 330] width 69 height 48
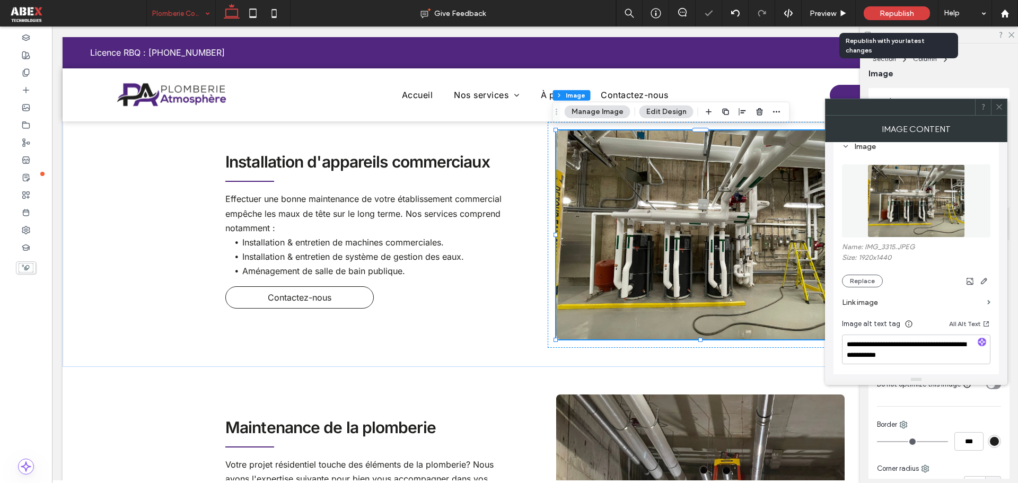
click at [911, 9] on span "Republish" at bounding box center [896, 13] width 34 height 9
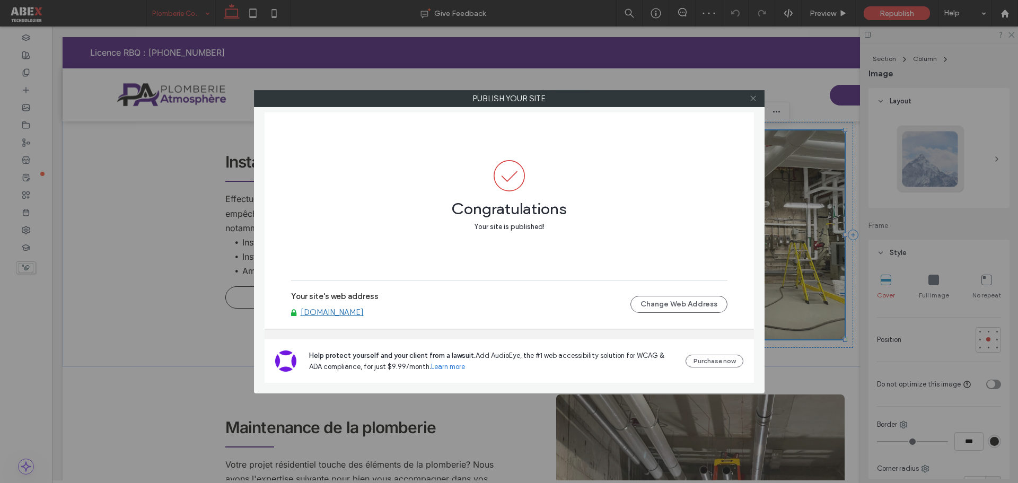
click at [753, 96] on icon at bounding box center [753, 98] width 8 height 8
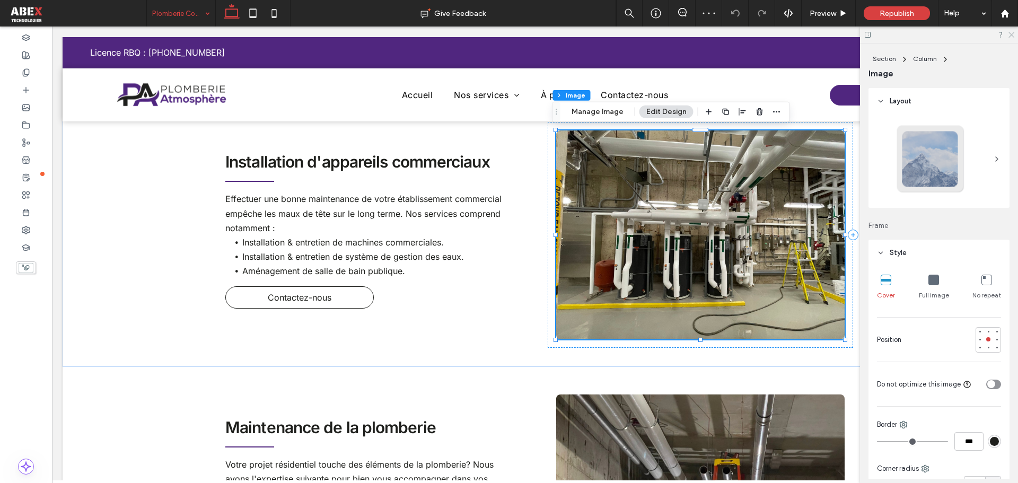
click at [1011, 32] on icon at bounding box center [1010, 34] width 7 height 7
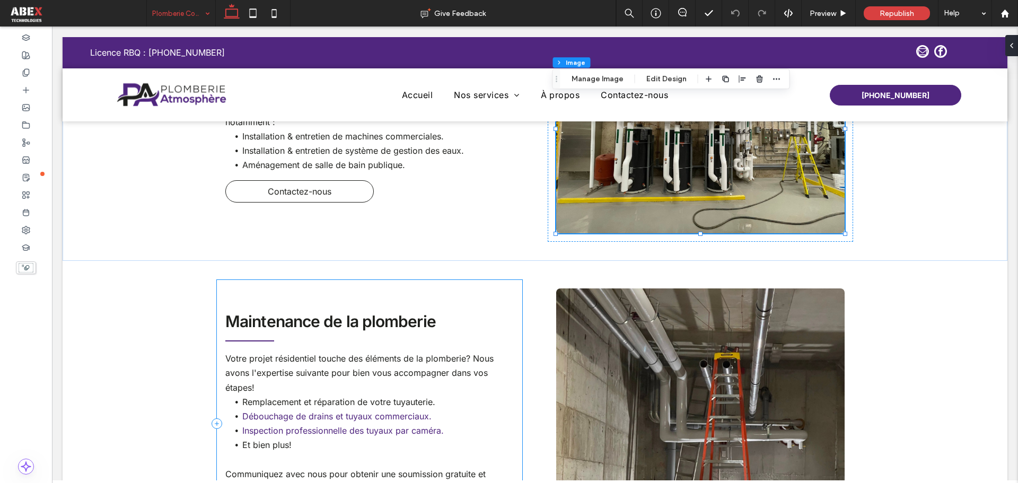
scroll to position [583, 0]
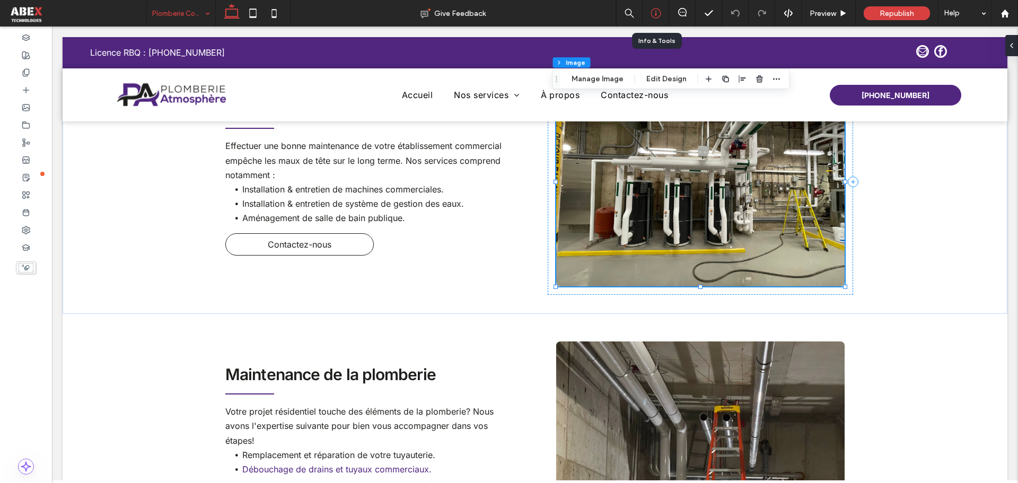
click at [658, 11] on icon at bounding box center [655, 13] width 11 height 11
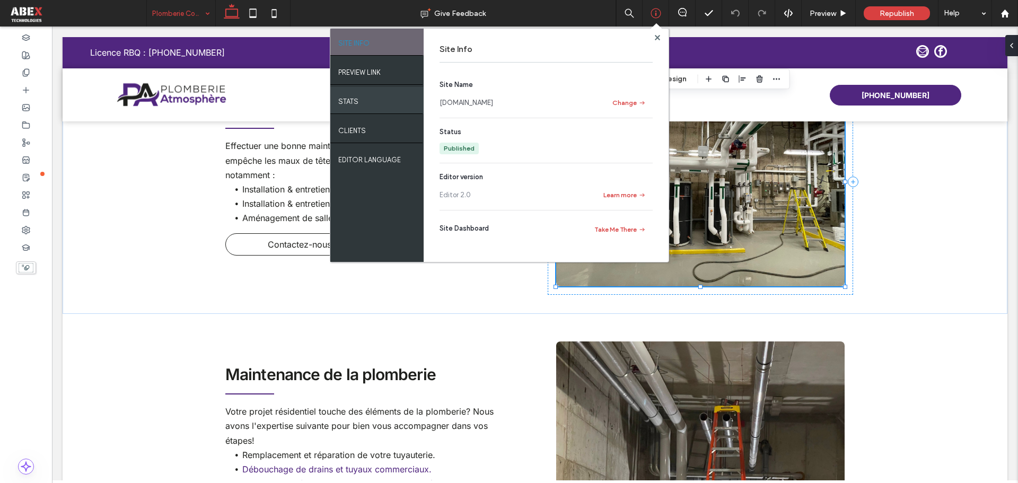
click at [369, 97] on div "STATS" at bounding box center [376, 100] width 93 height 27
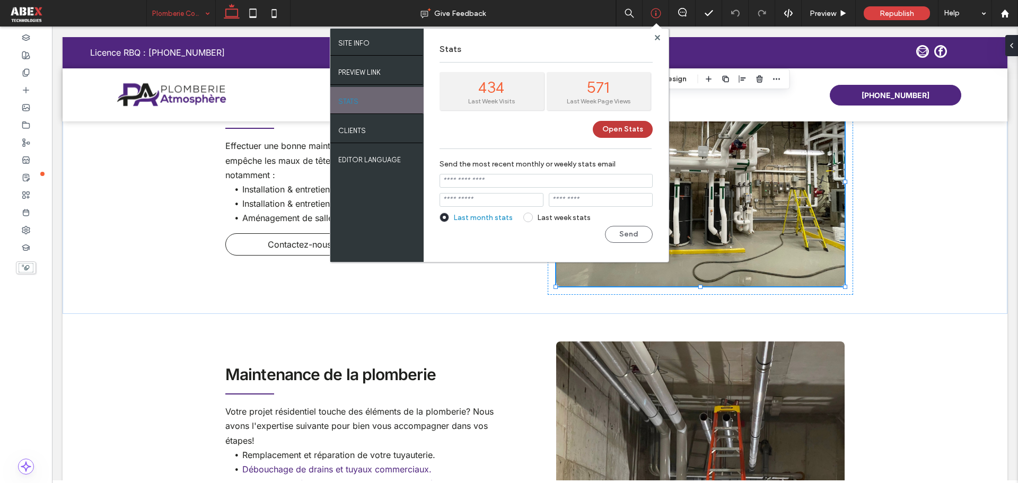
click at [614, 130] on button "Open Stats" at bounding box center [623, 129] width 60 height 17
click at [654, 35] on div at bounding box center [657, 37] width 8 height 8
click at [655, 36] on use at bounding box center [656, 36] width 5 height 5
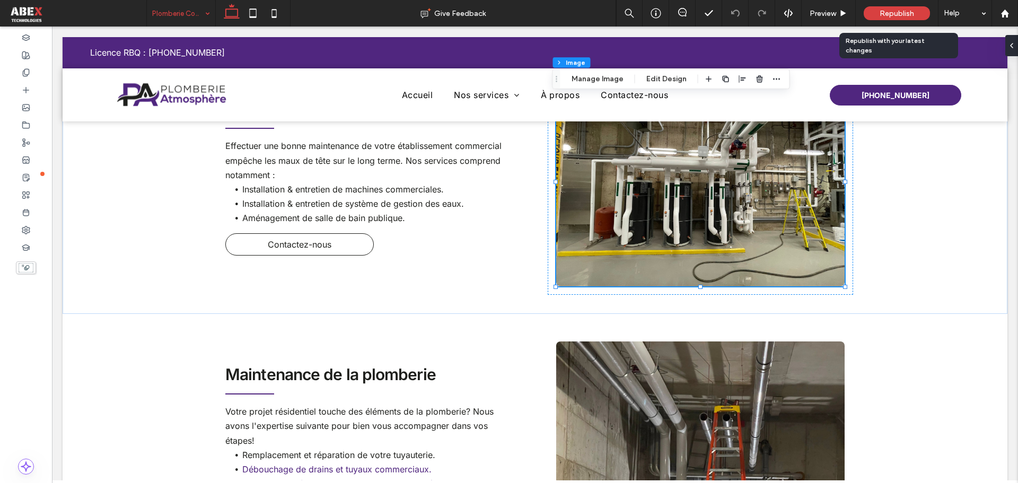
click at [884, 17] on span "Republish" at bounding box center [896, 13] width 34 height 9
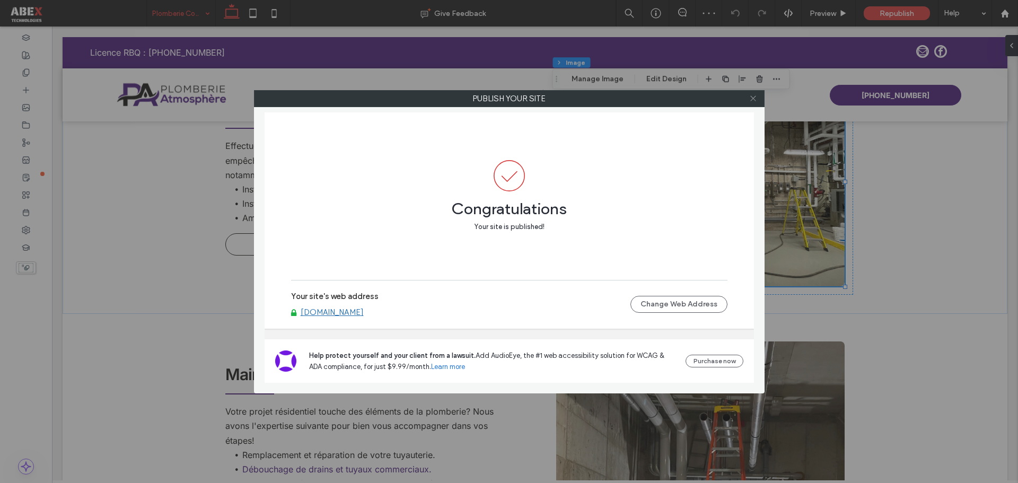
click at [753, 100] on icon at bounding box center [753, 98] width 8 height 8
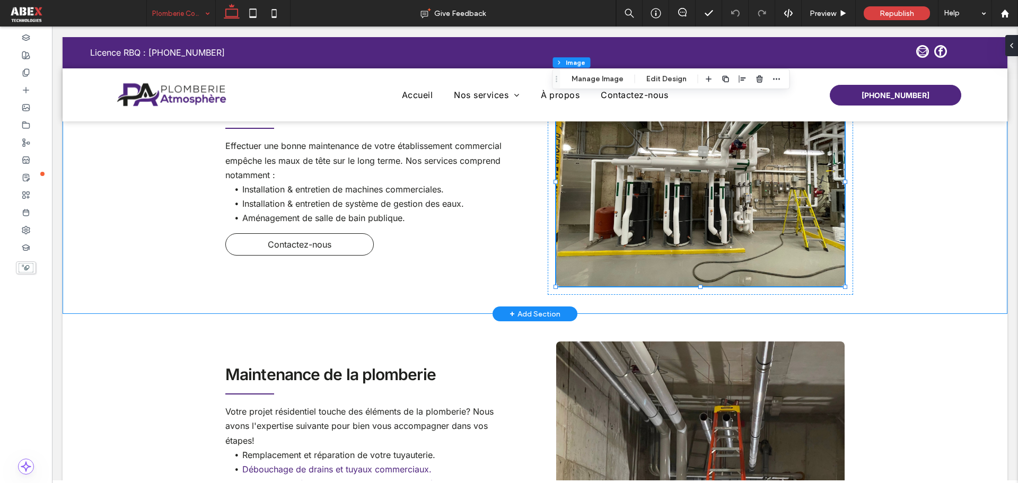
click at [527, 236] on div "Installation d'appareils commerciaux Effectuer une bonne maintenance de votre é…" at bounding box center [535, 181] width 636 height 263
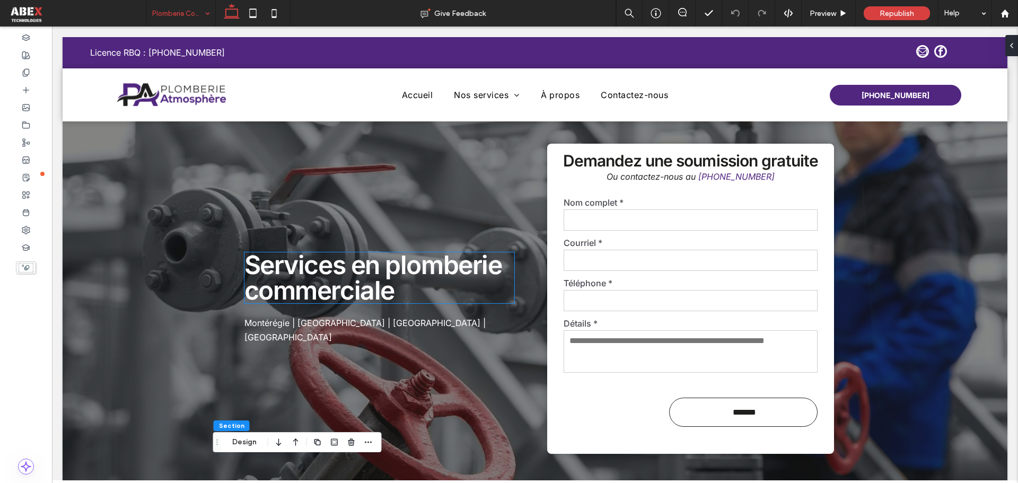
scroll to position [0, 0]
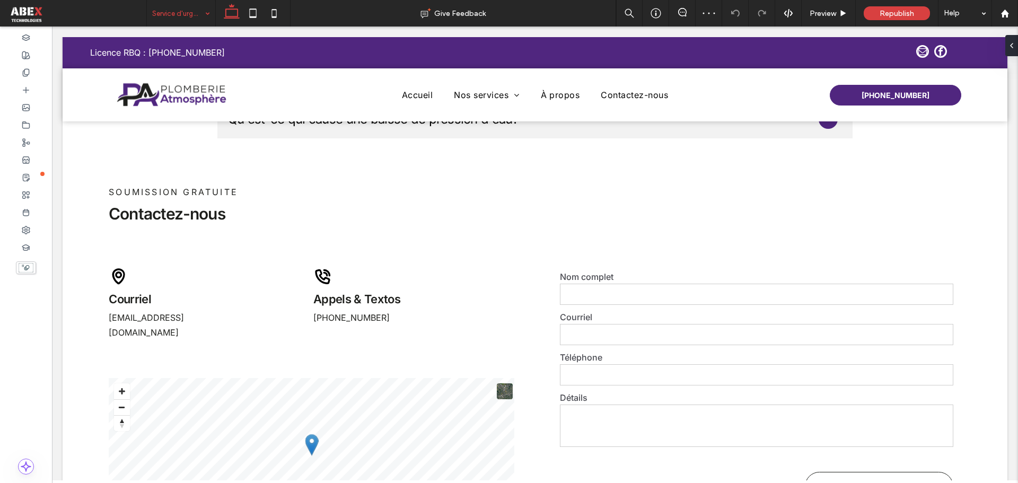
scroll to position [901, 0]
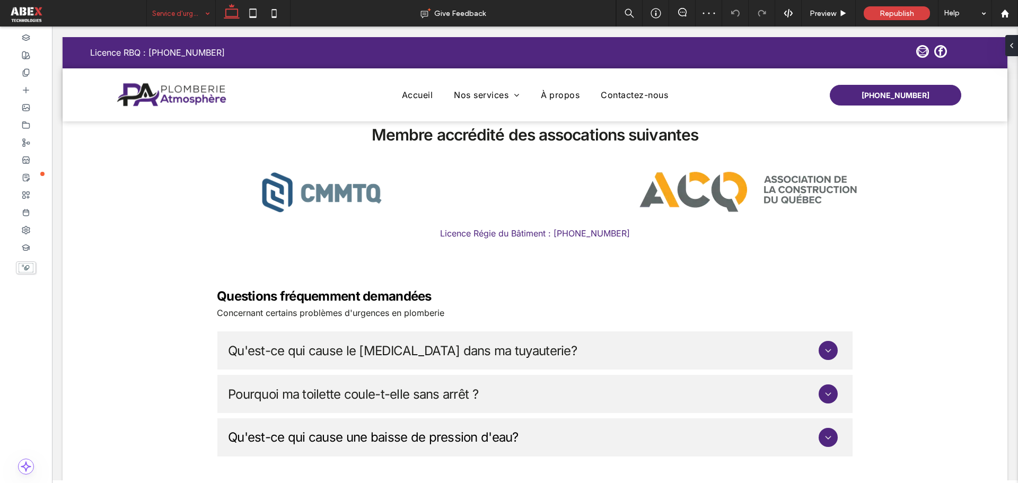
click at [184, 18] on input at bounding box center [178, 13] width 52 height 27
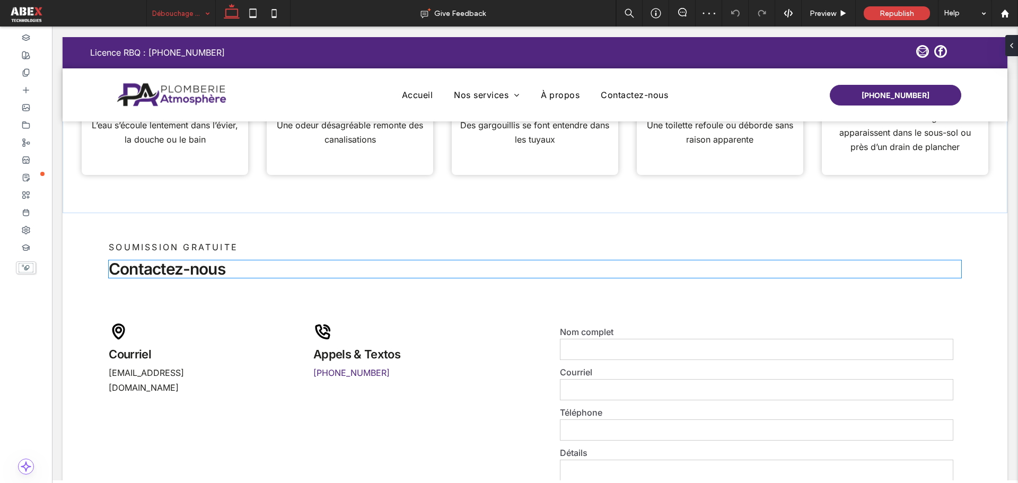
scroll to position [1537, 0]
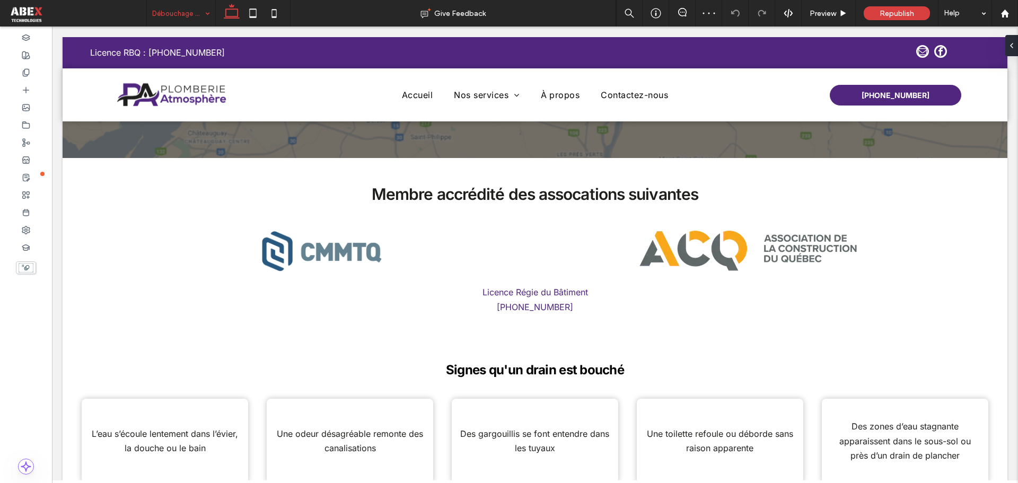
click at [179, 18] on input at bounding box center [178, 13] width 52 height 27
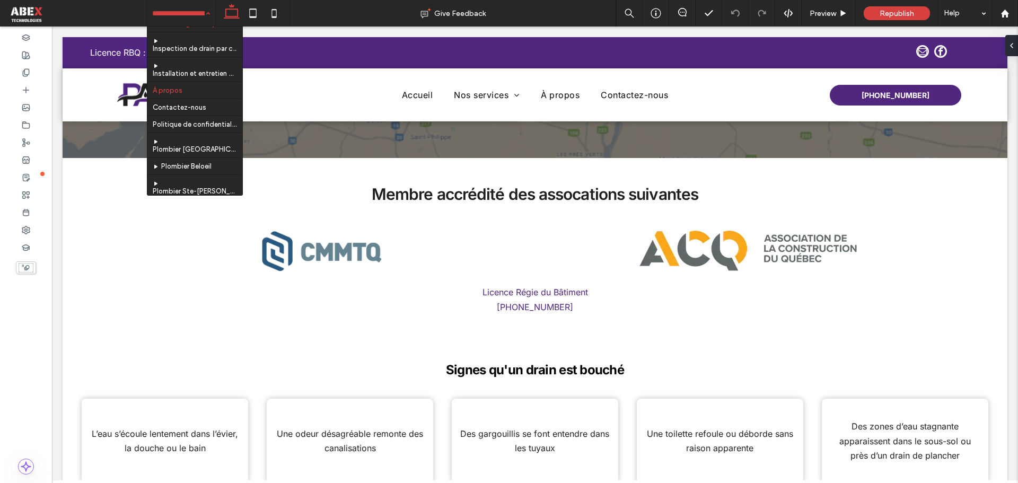
scroll to position [106, 0]
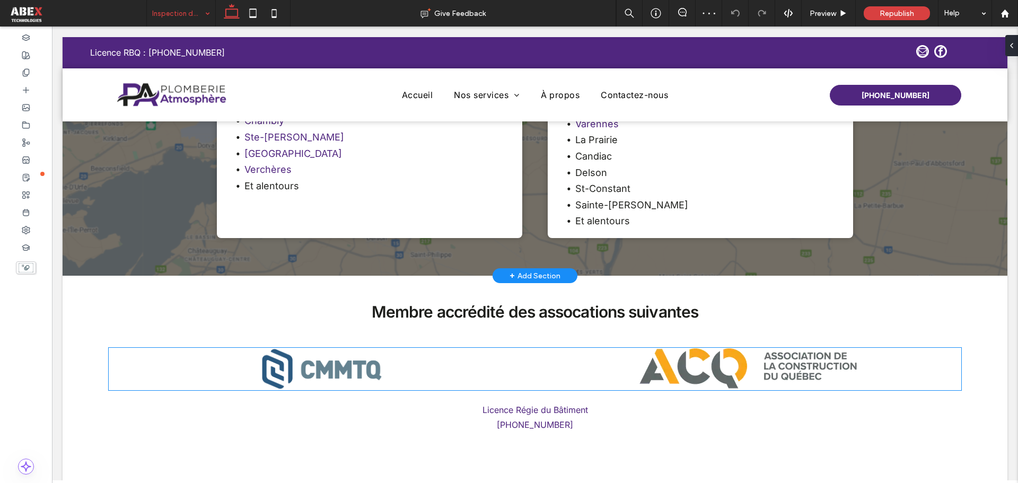
scroll to position [1802, 0]
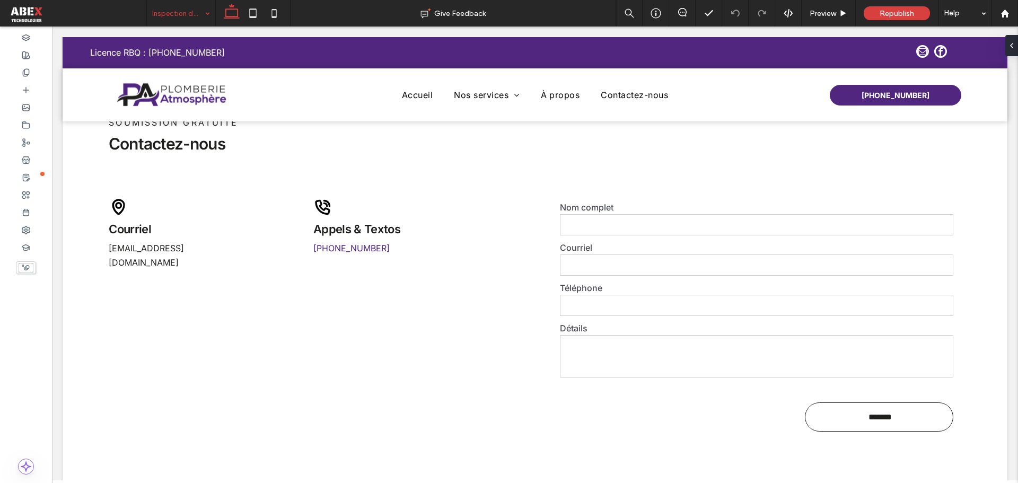
click at [201, 11] on div "Inspection de drain par caméra" at bounding box center [181, 13] width 68 height 27
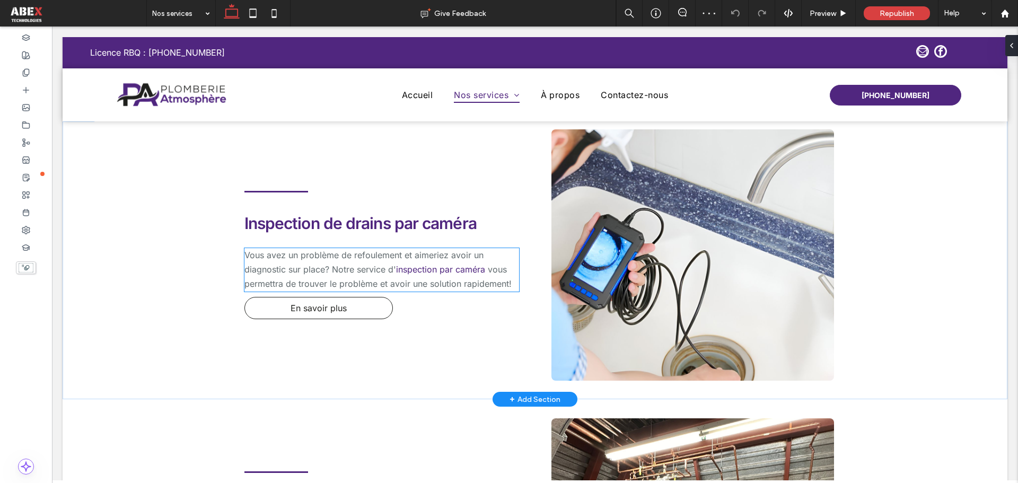
scroll to position [1643, 0]
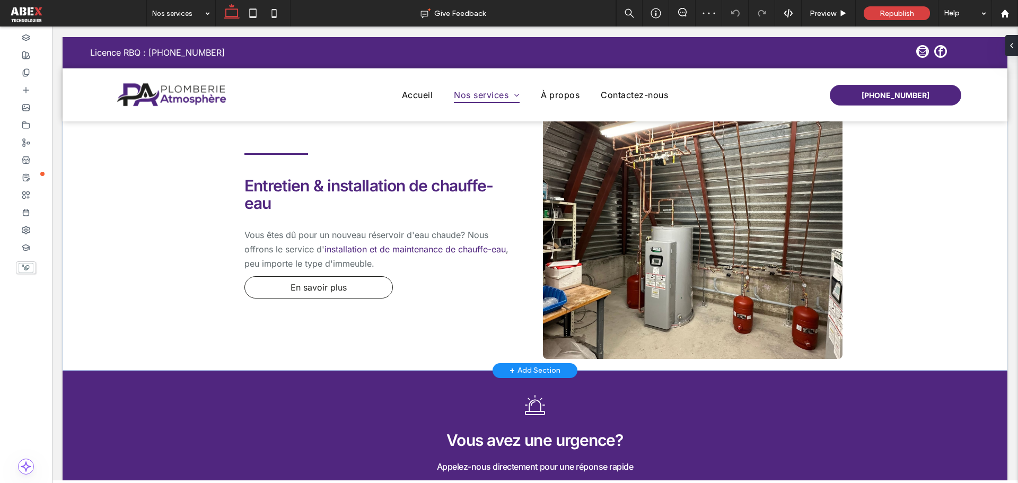
click at [743, 241] on img at bounding box center [692, 226] width 299 height 266
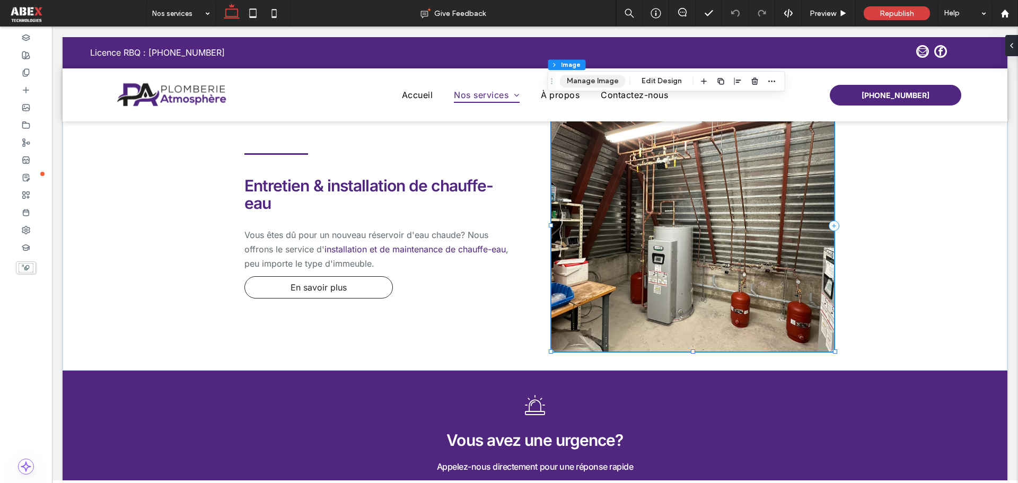
click at [579, 76] on button "Manage Image" at bounding box center [593, 81] width 66 height 13
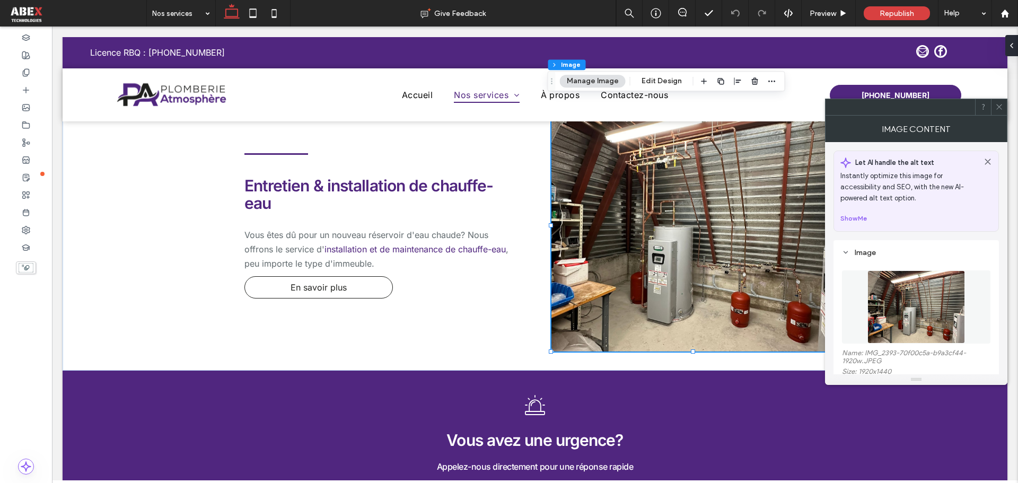
scroll to position [53, 0]
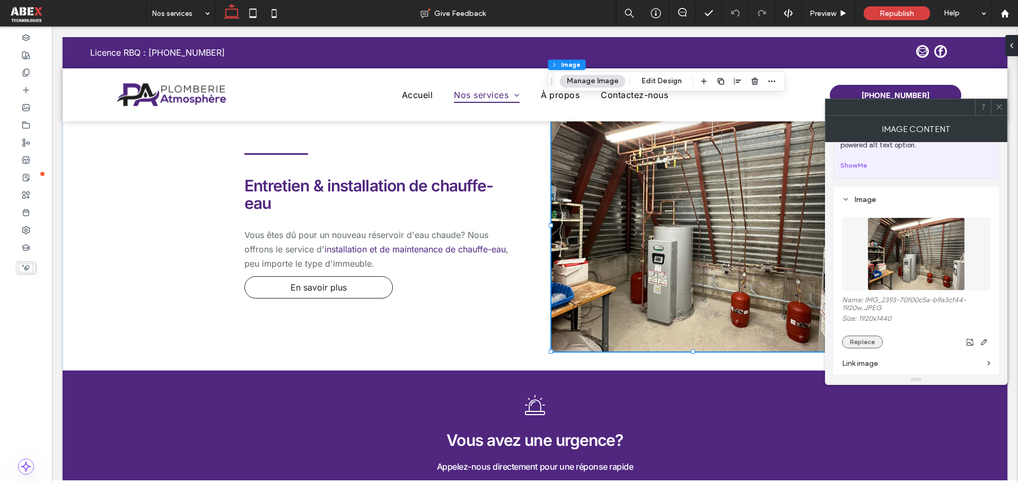
click at [863, 341] on button "Replace" at bounding box center [862, 342] width 41 height 13
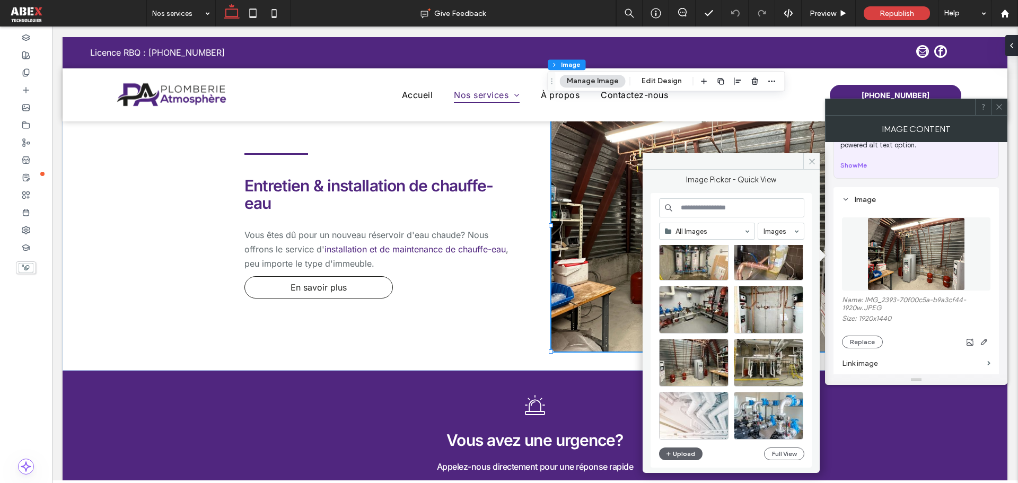
scroll to position [1939, 0]
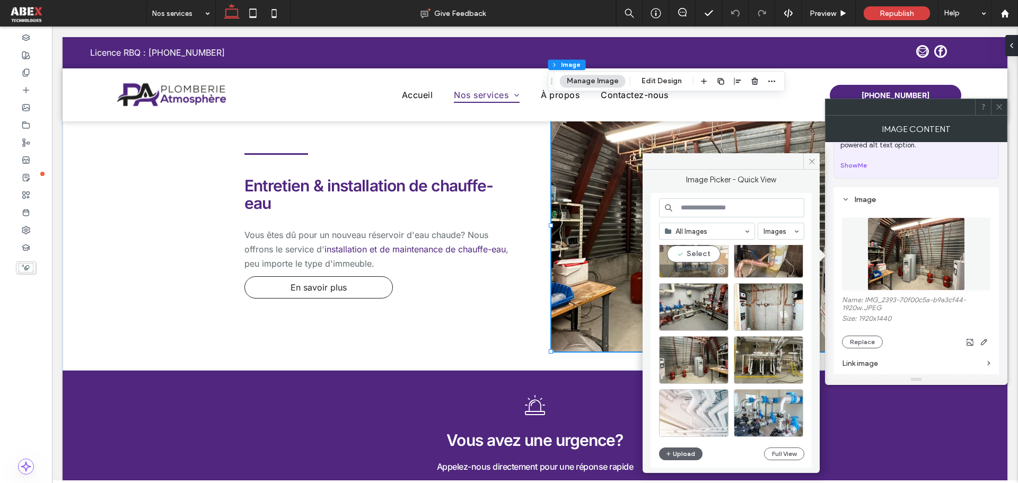
click at [693, 254] on div "Select" at bounding box center [693, 254] width 69 height 48
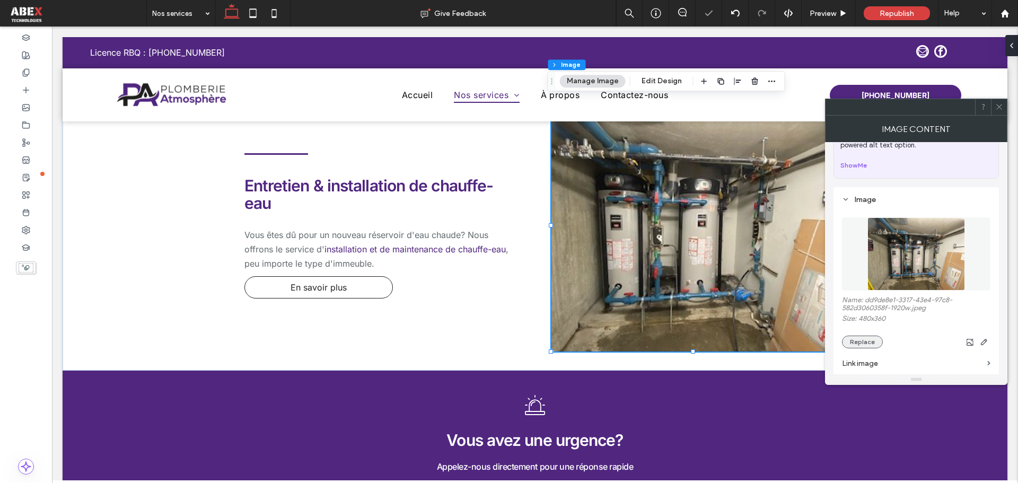
click at [864, 339] on button "Replace" at bounding box center [862, 342] width 41 height 13
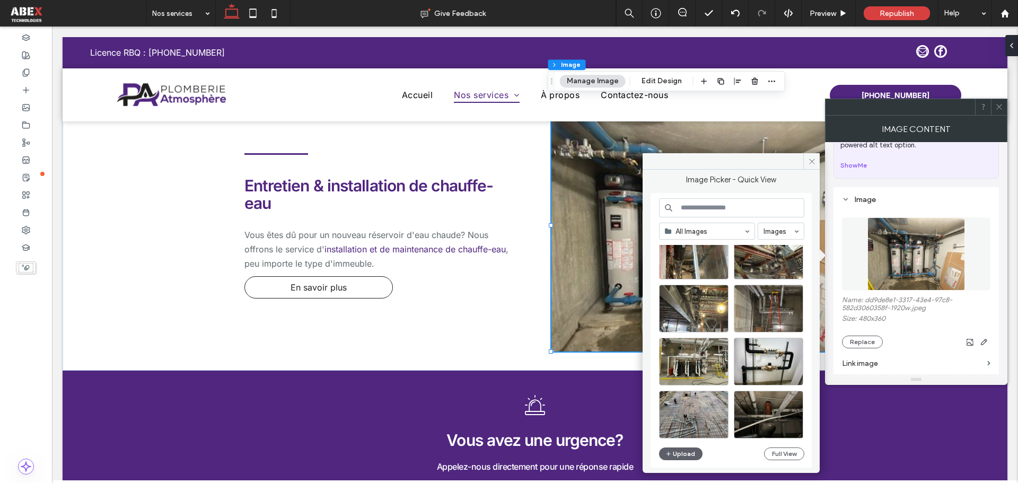
scroll to position [1250, 0]
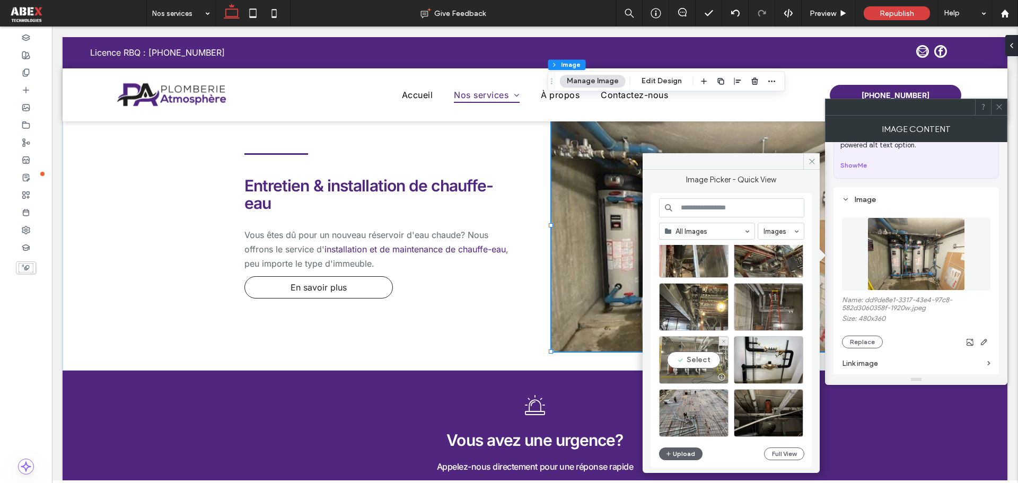
click at [708, 361] on div "Select" at bounding box center [693, 360] width 69 height 48
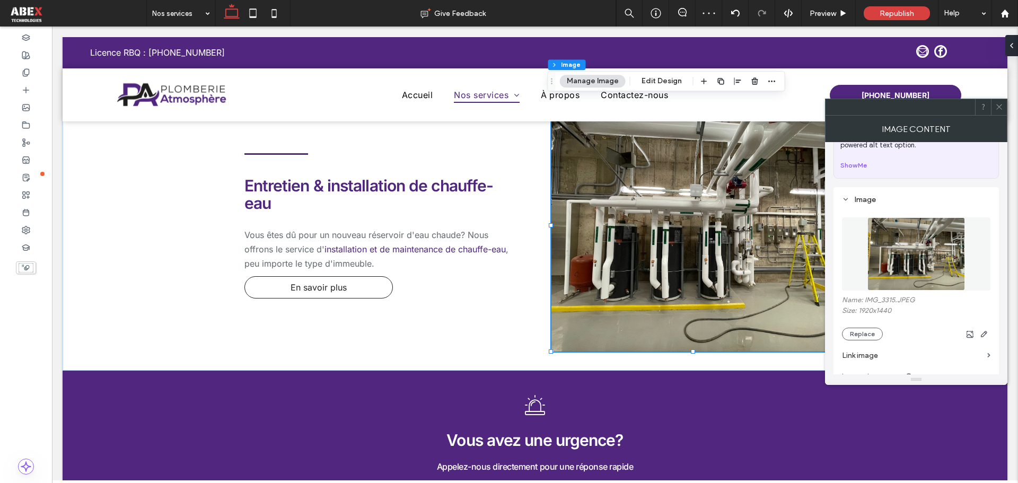
click at [1002, 108] on icon at bounding box center [999, 107] width 8 height 8
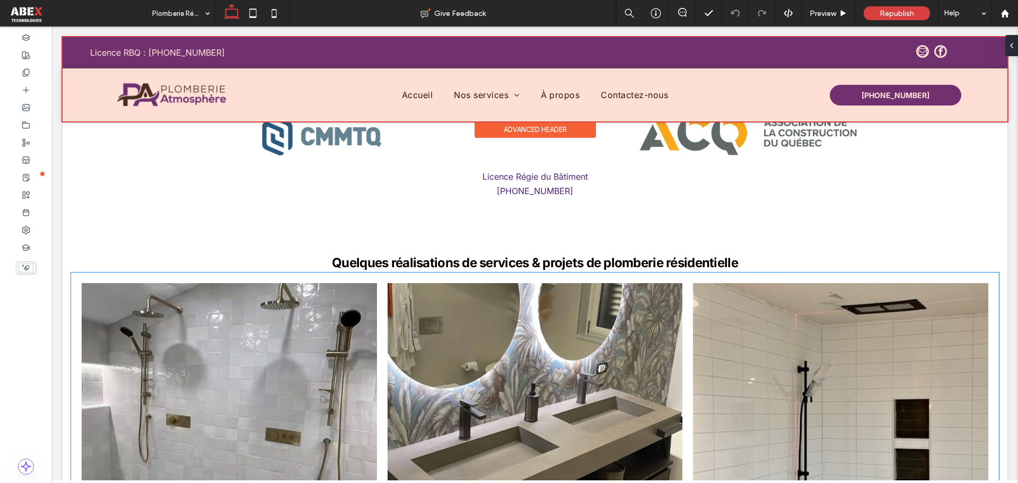
scroll to position [1431, 0]
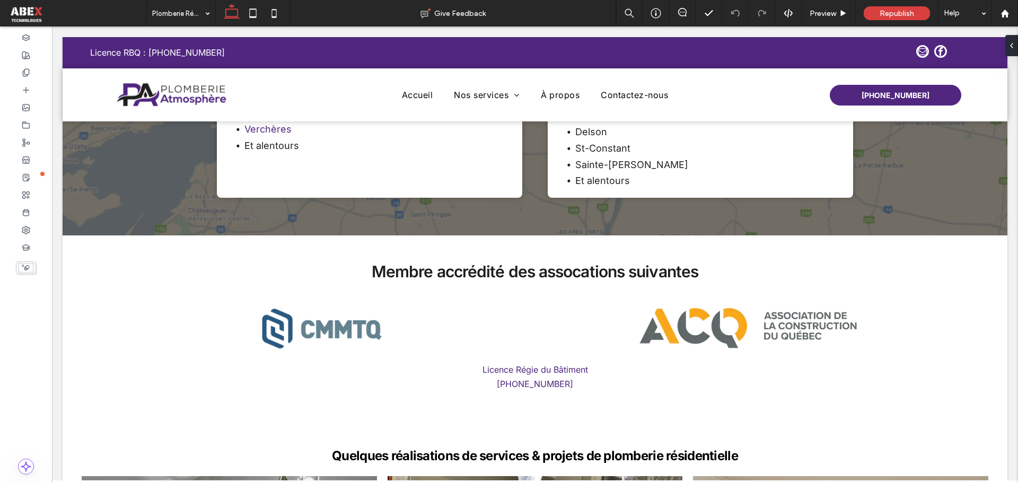
click at [157, 3] on input at bounding box center [178, 13] width 52 height 27
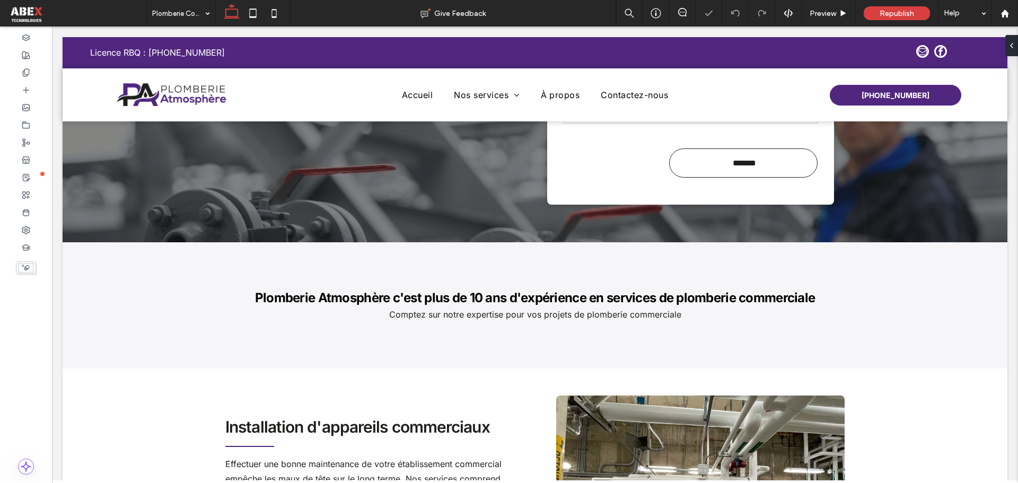
click at [165, 14] on input at bounding box center [178, 13] width 52 height 27
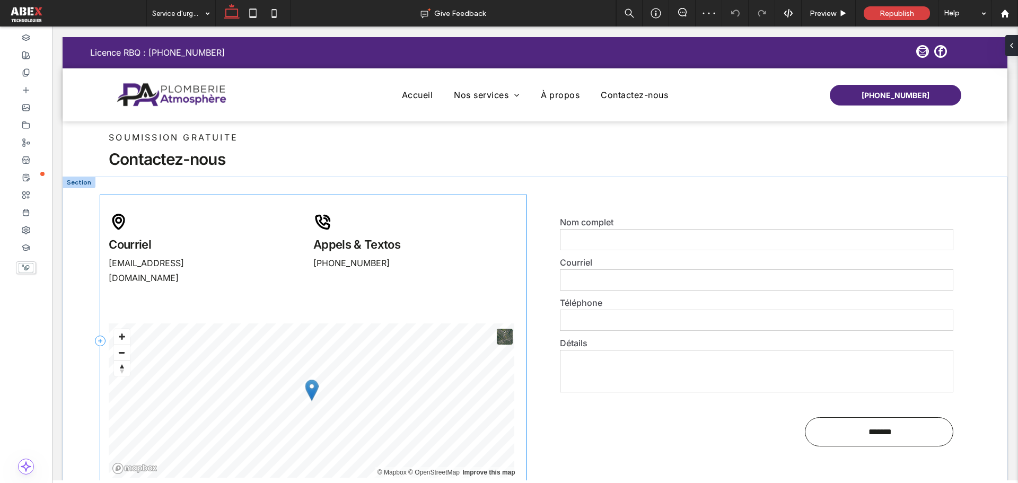
scroll to position [1325, 0]
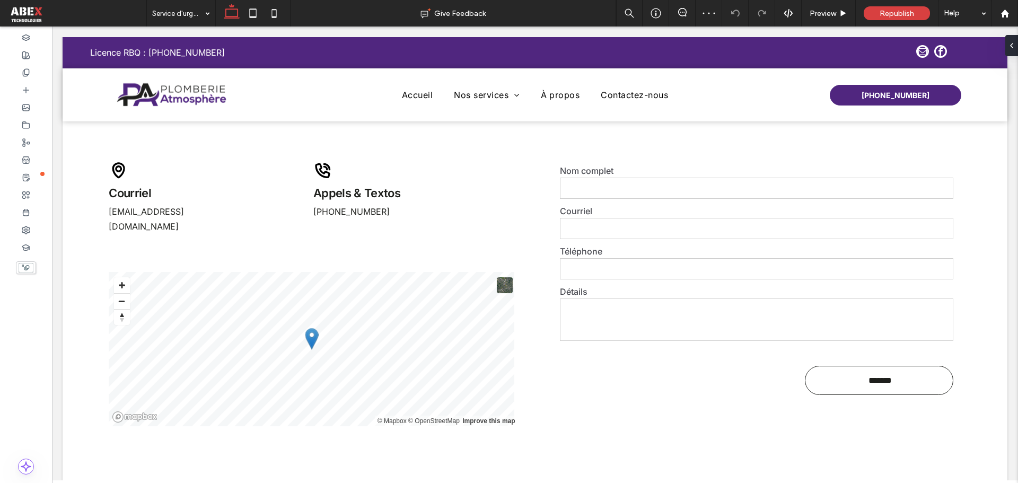
click at [154, 20] on input at bounding box center [178, 13] width 52 height 27
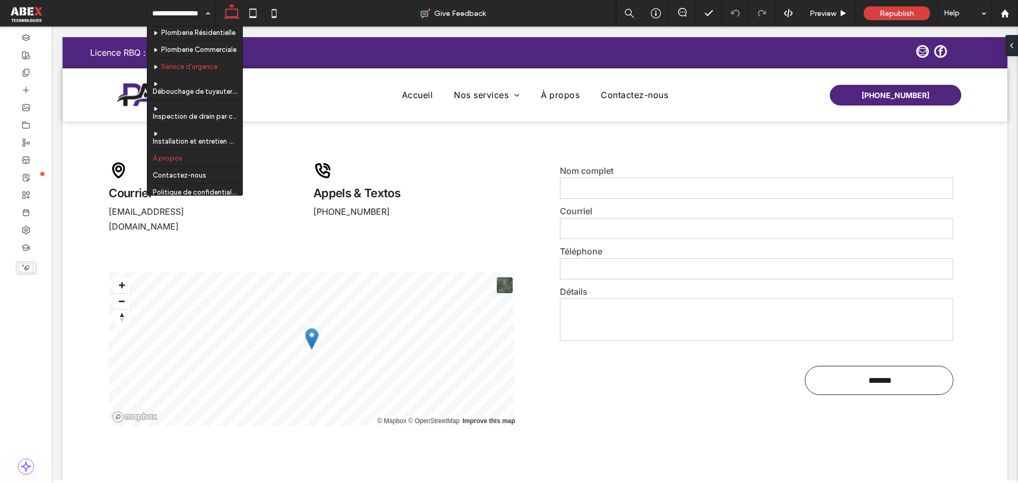
scroll to position [106, 0]
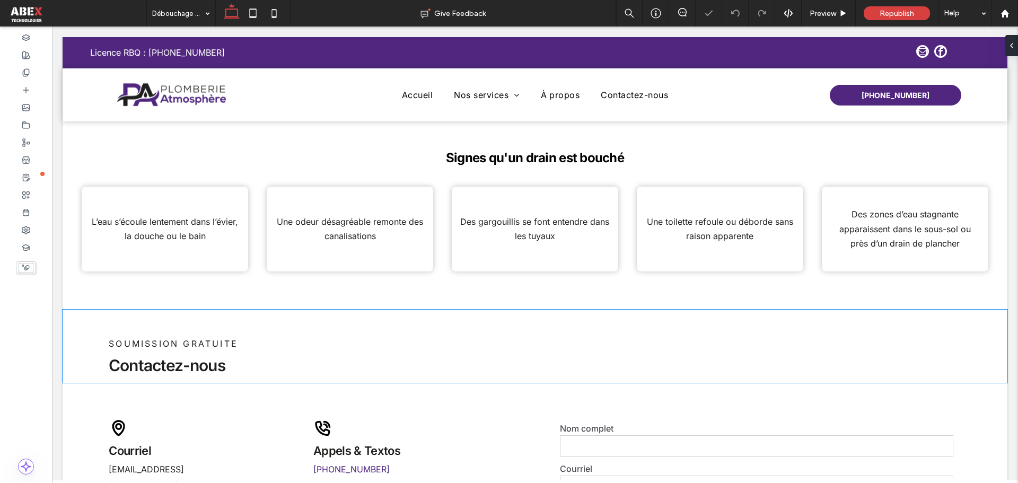
scroll to position [2067, 0]
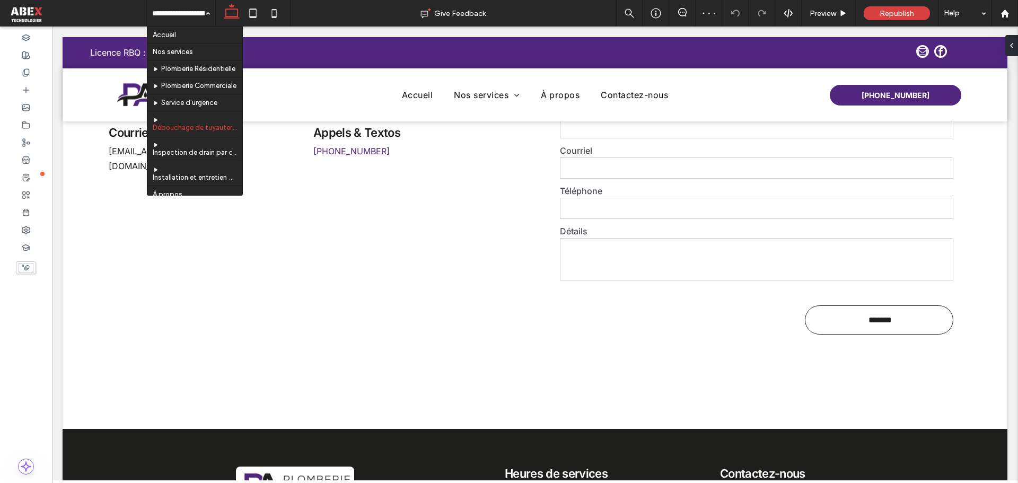
click at [190, 12] on input at bounding box center [178, 13] width 52 height 27
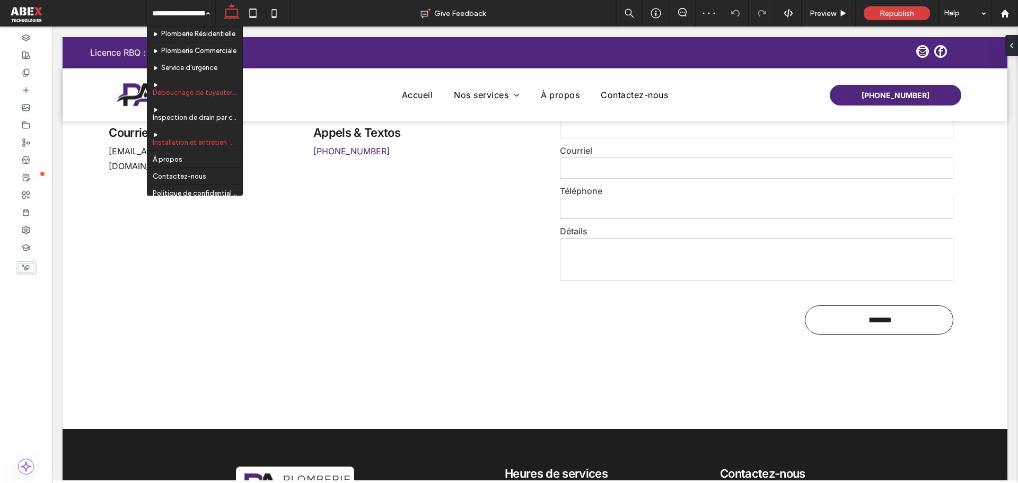
scroll to position [53, 0]
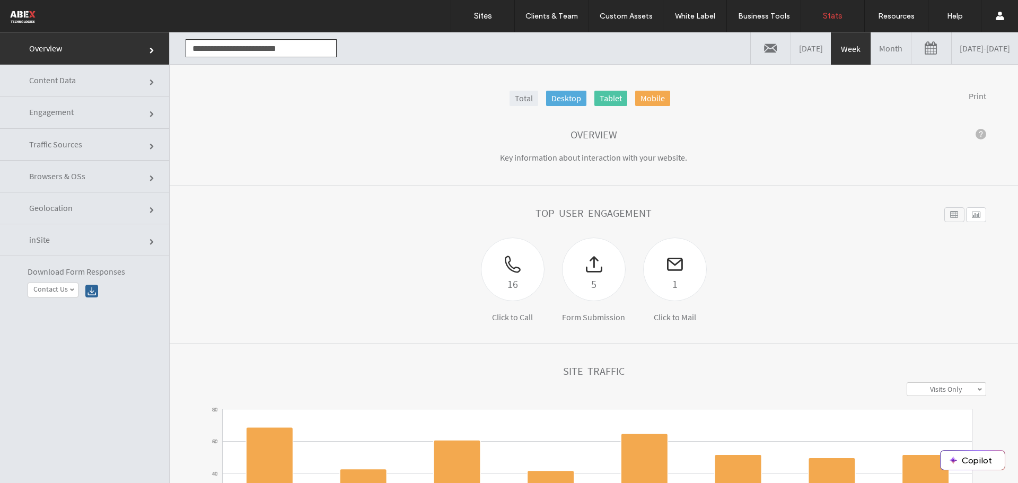
click at [911, 48] on link at bounding box center [931, 48] width 40 height 32
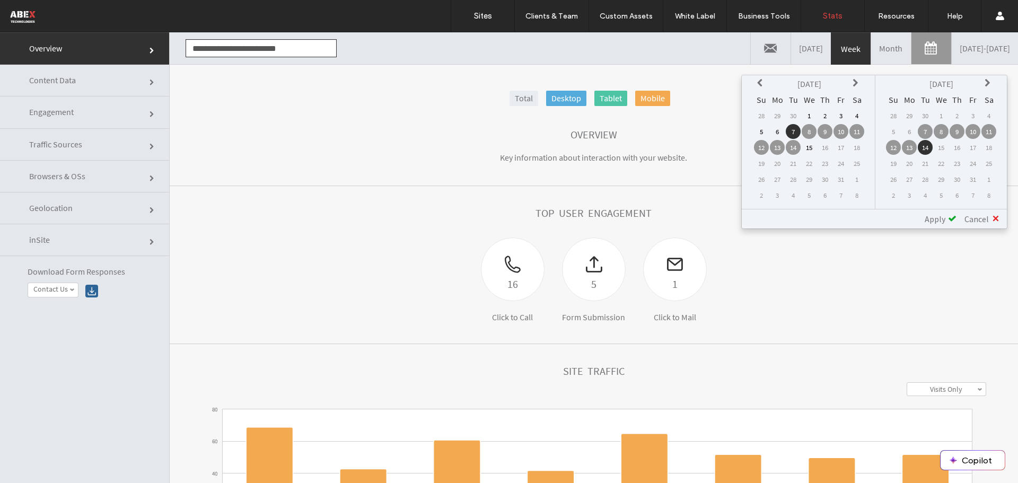
click at [807, 113] on td "1" at bounding box center [808, 115] width 15 height 15
click at [932, 216] on span "Apply" at bounding box center [934, 219] width 21 height 11
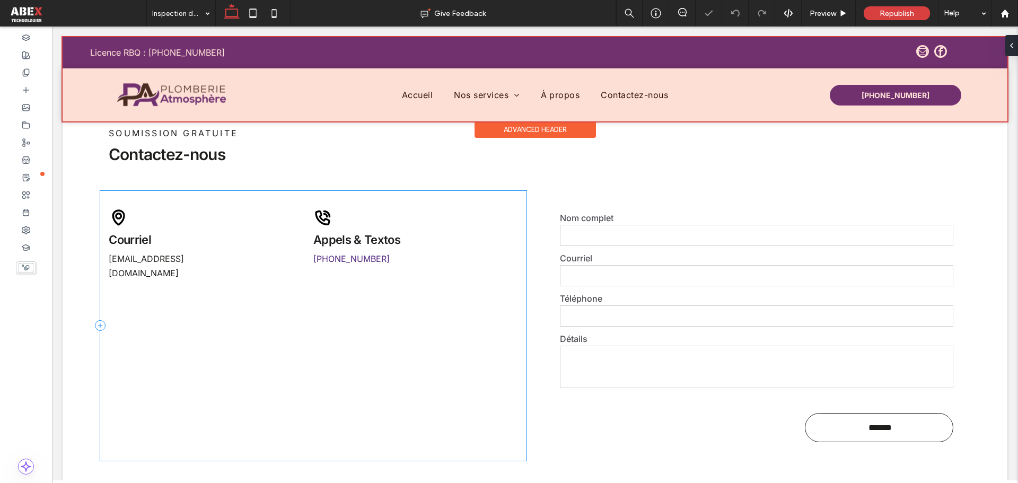
scroll to position [1898, 0]
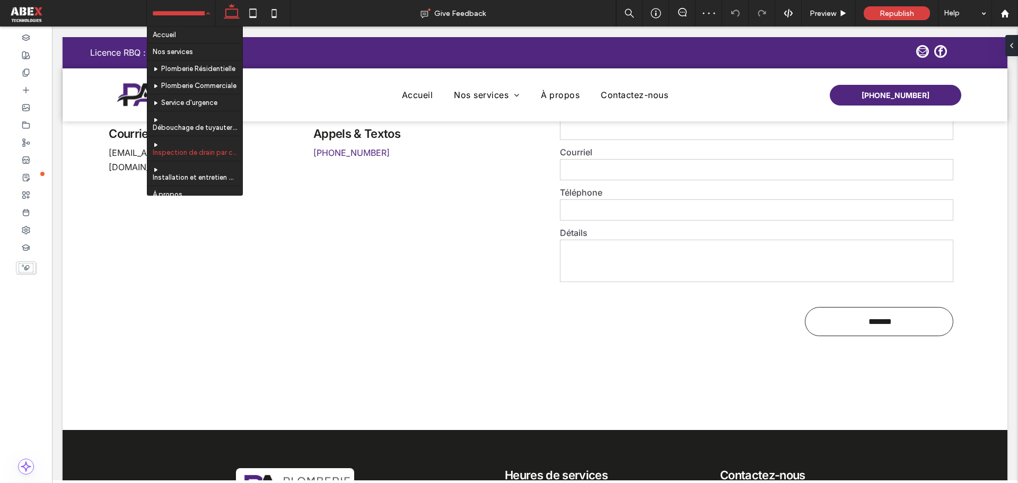
click at [187, 15] on input at bounding box center [178, 13] width 52 height 27
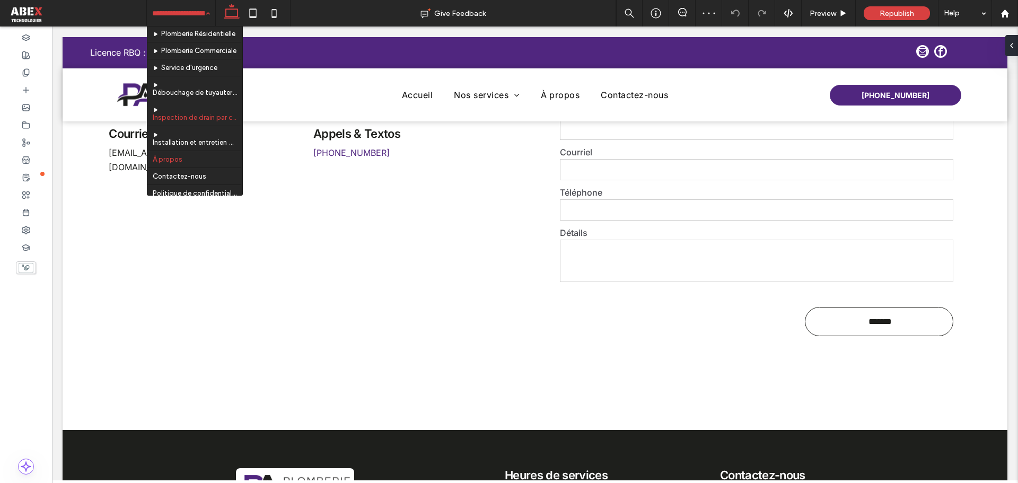
scroll to position [53, 0]
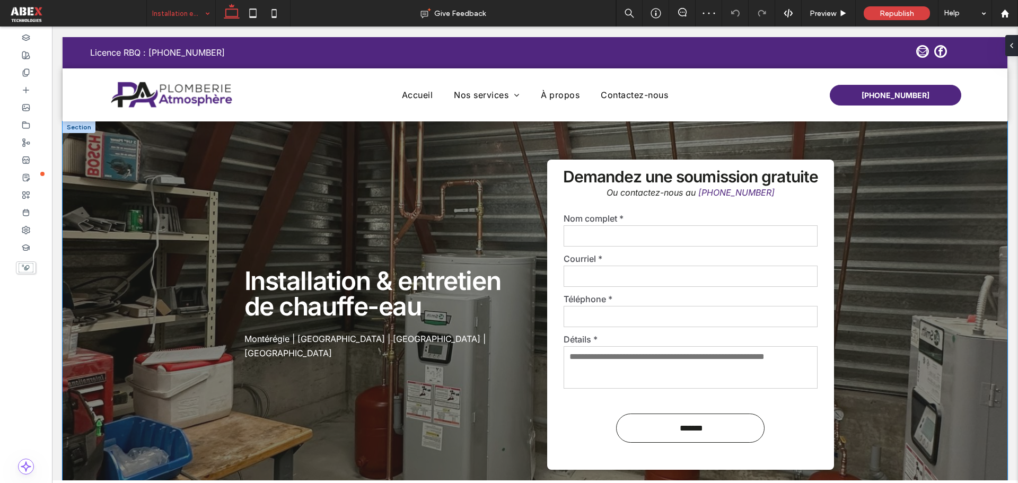
click at [171, 174] on div "Installation & entretien de chauffe-eau Montérégie | Rive-sud | Montréal | Lava…" at bounding box center [535, 314] width 945 height 386
click at [228, 102] on button "Design" at bounding box center [244, 104] width 38 height 13
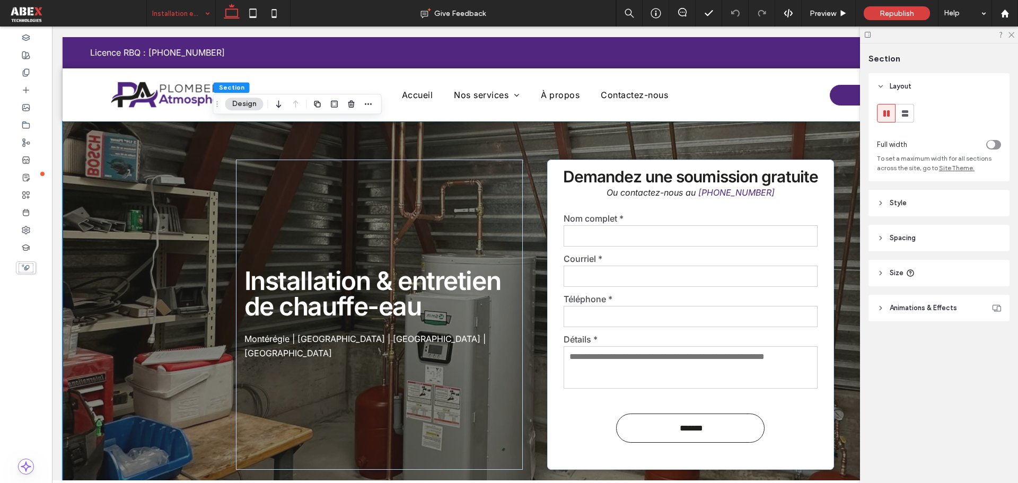
click at [892, 204] on span "Style" at bounding box center [897, 203] width 17 height 11
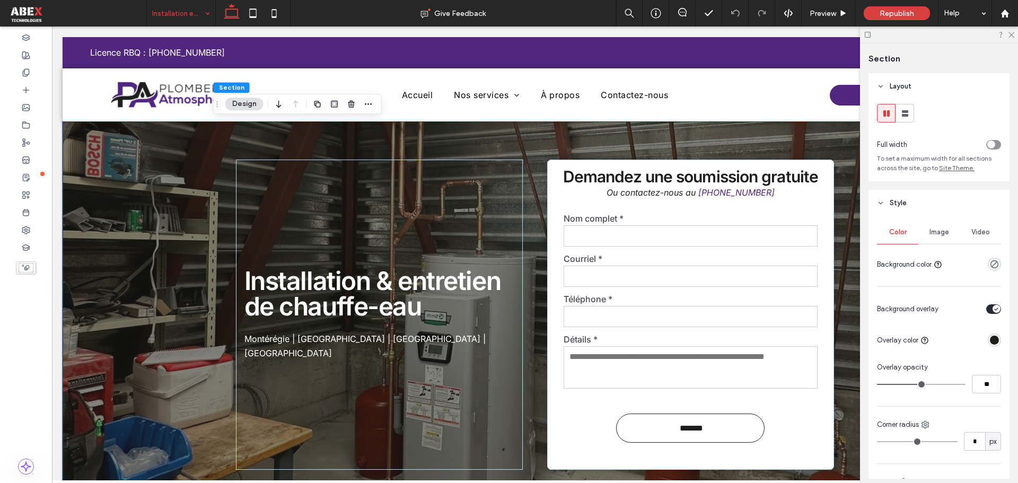
click at [940, 231] on span "Image" at bounding box center [939, 232] width 20 height 8
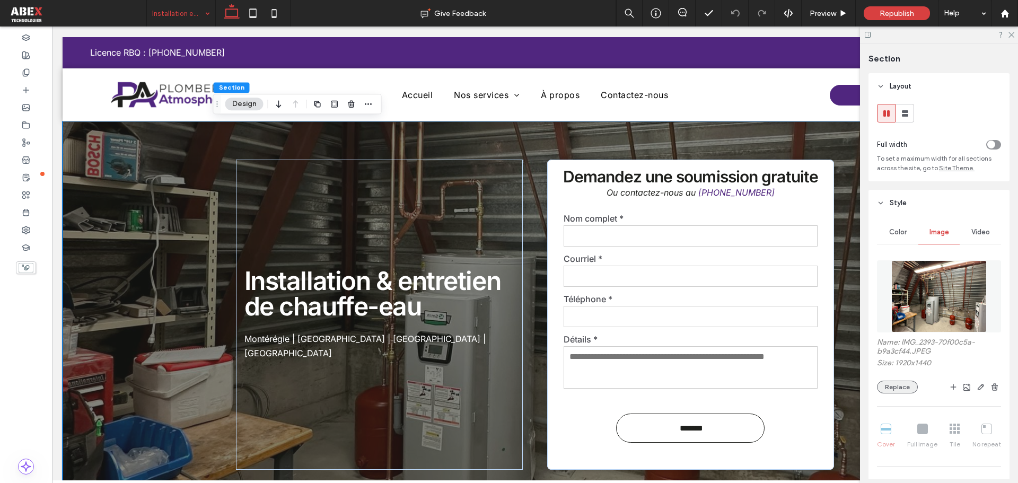
click at [898, 390] on button "Replace" at bounding box center [897, 387] width 41 height 13
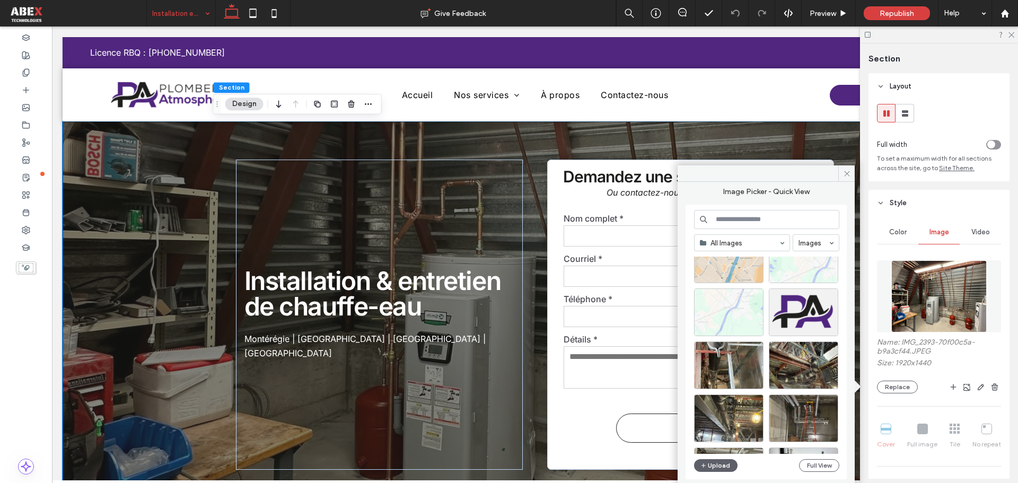
scroll to position [1303, 0]
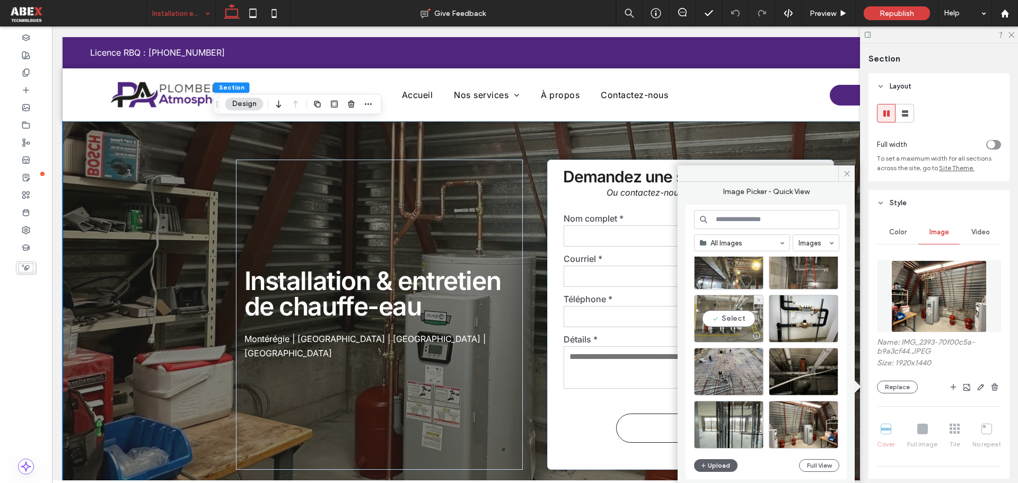
drag, startPoint x: 736, startPoint y: 320, endPoint x: 412, endPoint y: 305, distance: 323.7
click at [736, 320] on div "Select" at bounding box center [728, 319] width 69 height 48
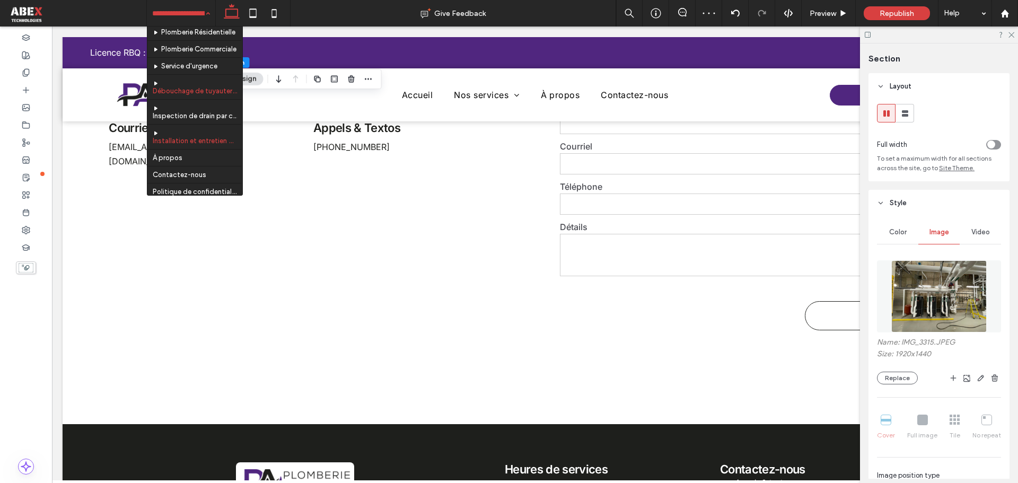
scroll to position [53, 0]
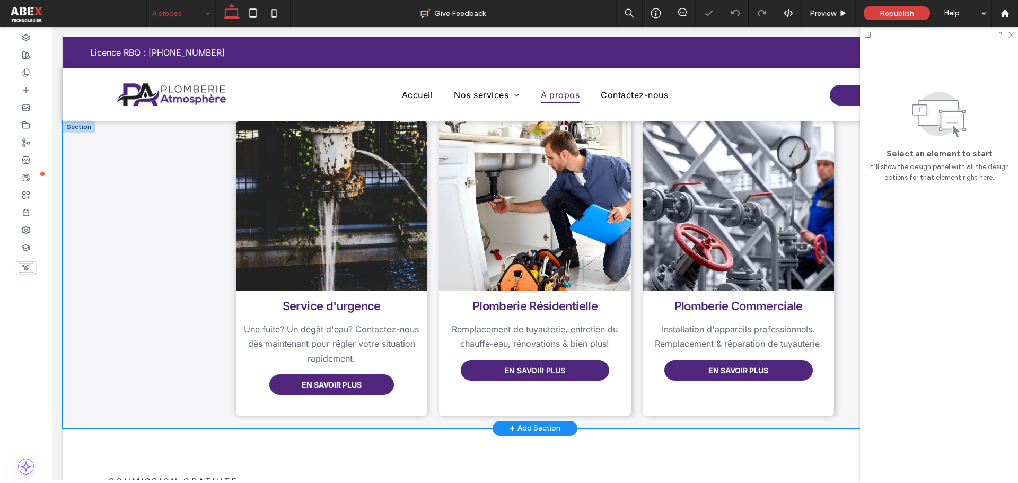
scroll to position [848, 0]
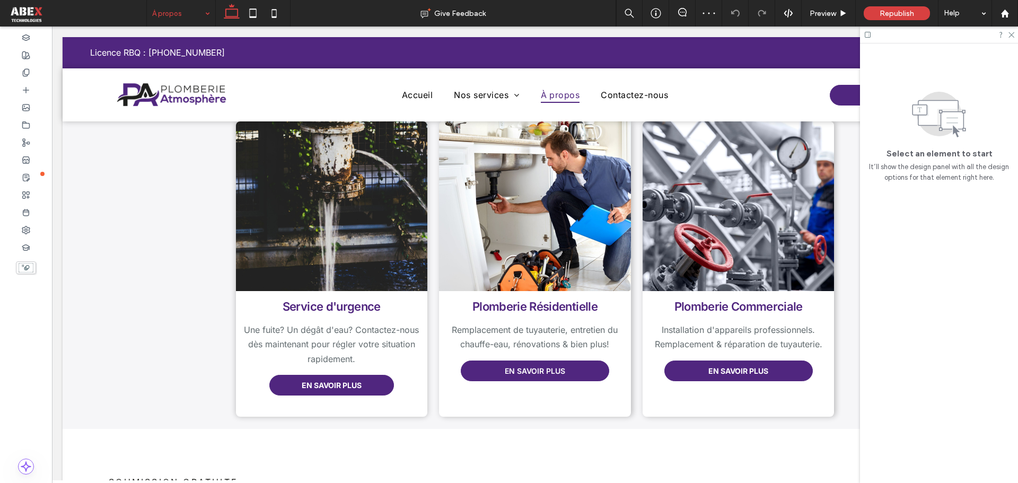
click at [154, 18] on input at bounding box center [178, 13] width 52 height 27
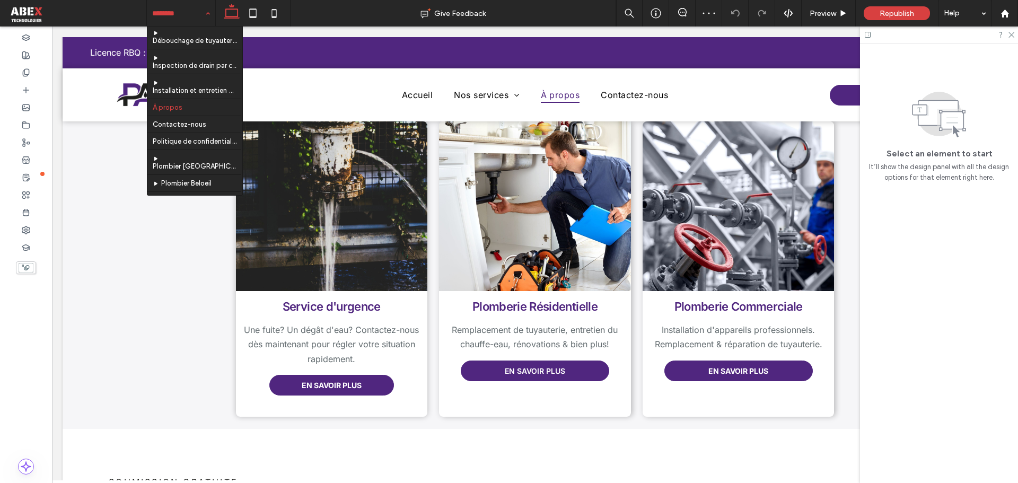
scroll to position [159, 0]
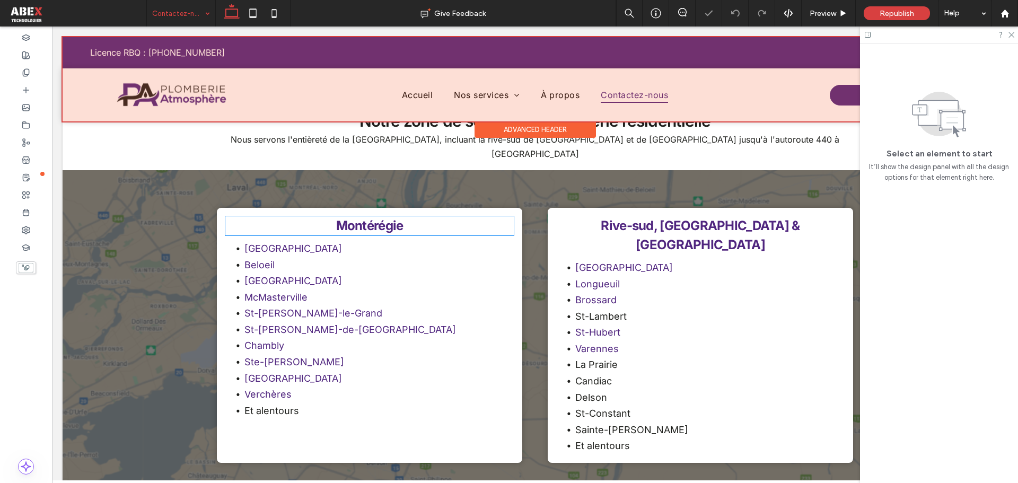
scroll to position [636, 0]
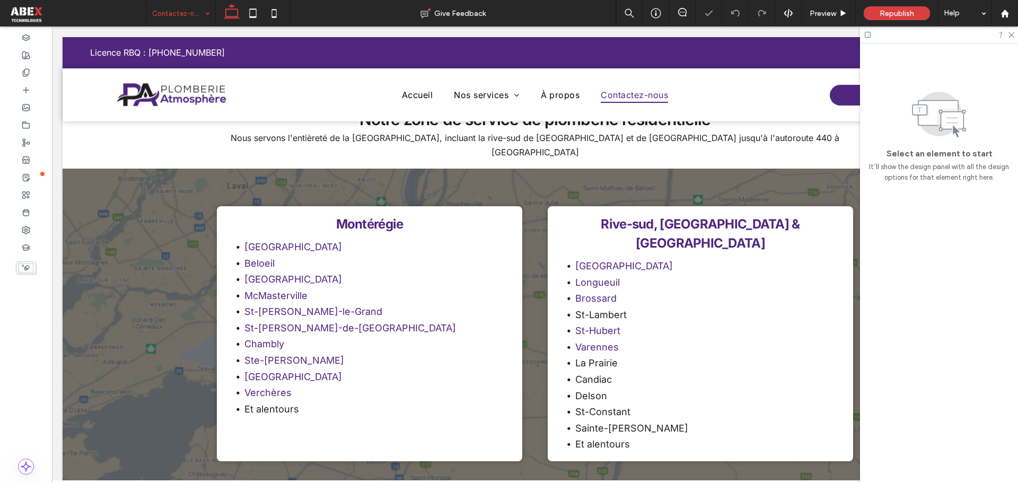
click at [176, 16] on input at bounding box center [178, 13] width 52 height 27
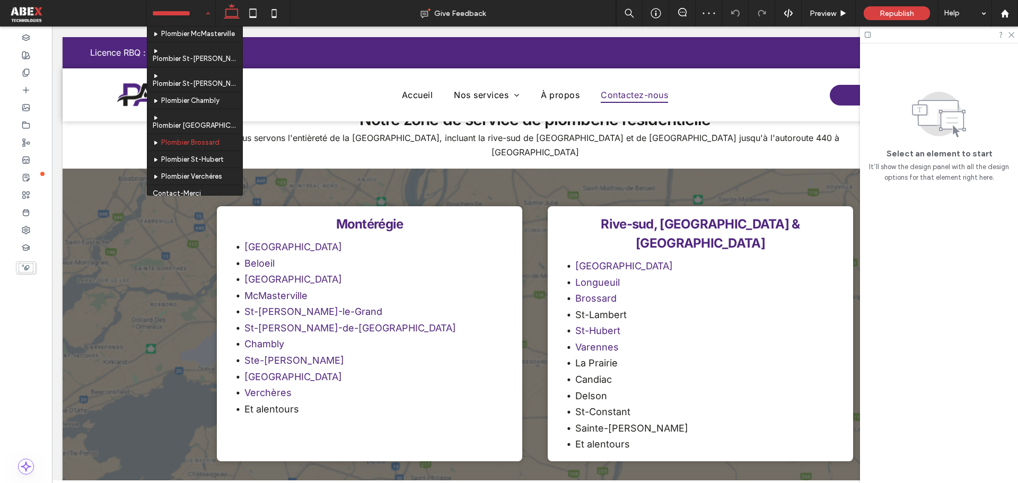
scroll to position [375, 0]
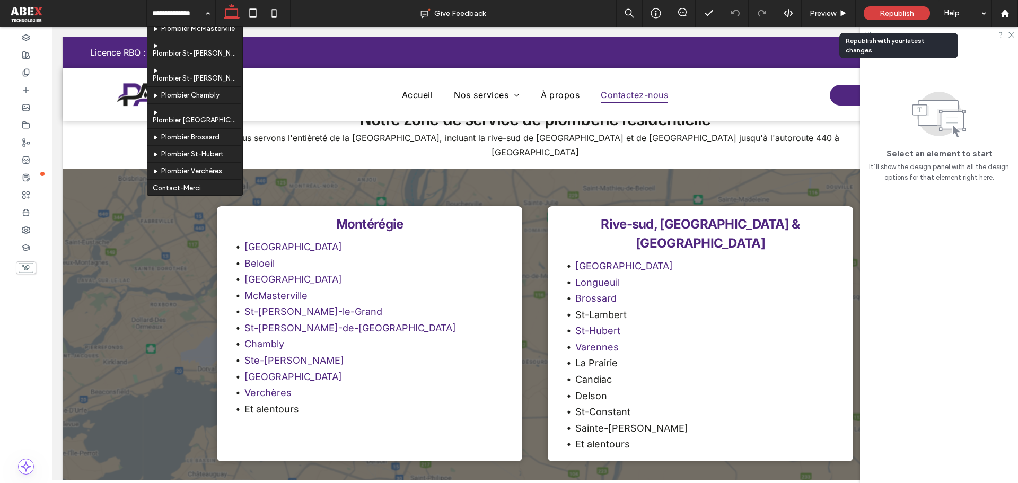
click at [903, 7] on div "Republish" at bounding box center [896, 13] width 66 height 14
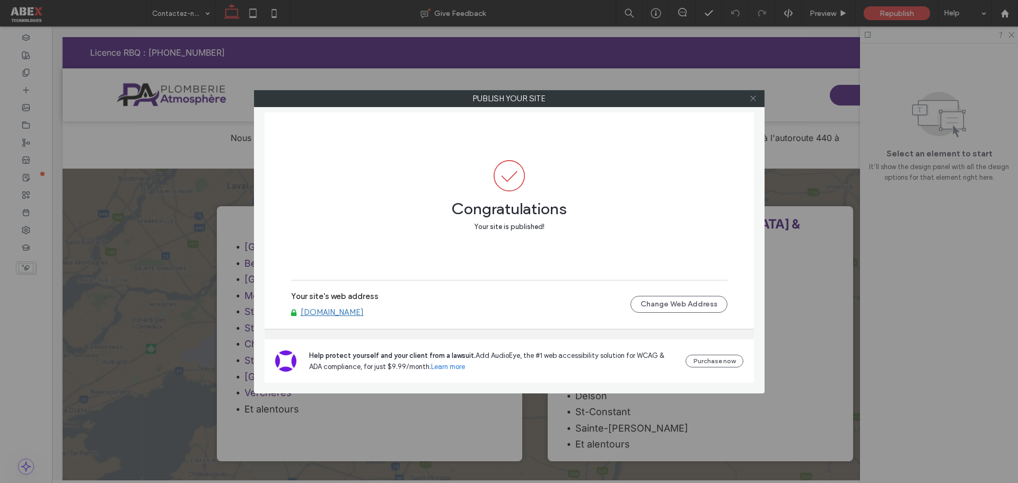
click at [754, 100] on icon at bounding box center [753, 98] width 8 height 8
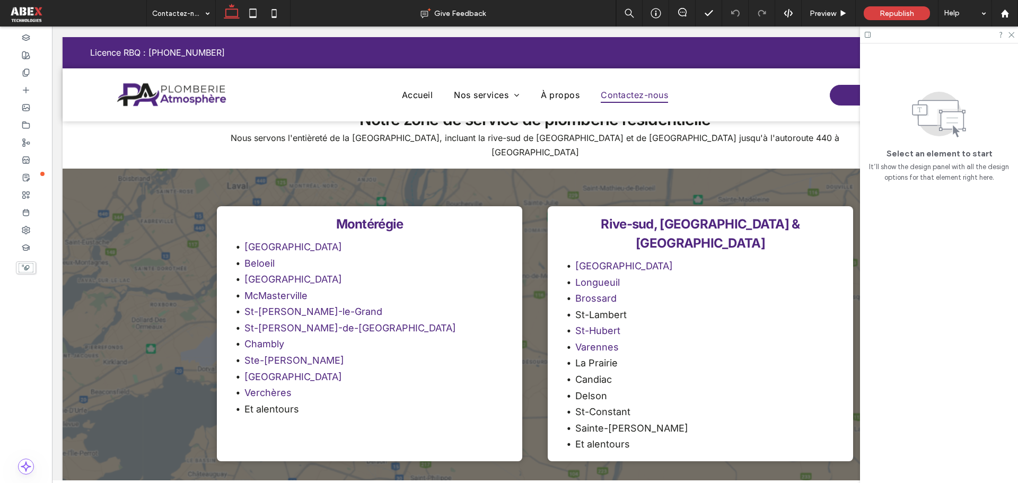
click at [1010, 39] on div at bounding box center [939, 35] width 158 height 16
click at [1013, 34] on icon at bounding box center [1010, 34] width 7 height 7
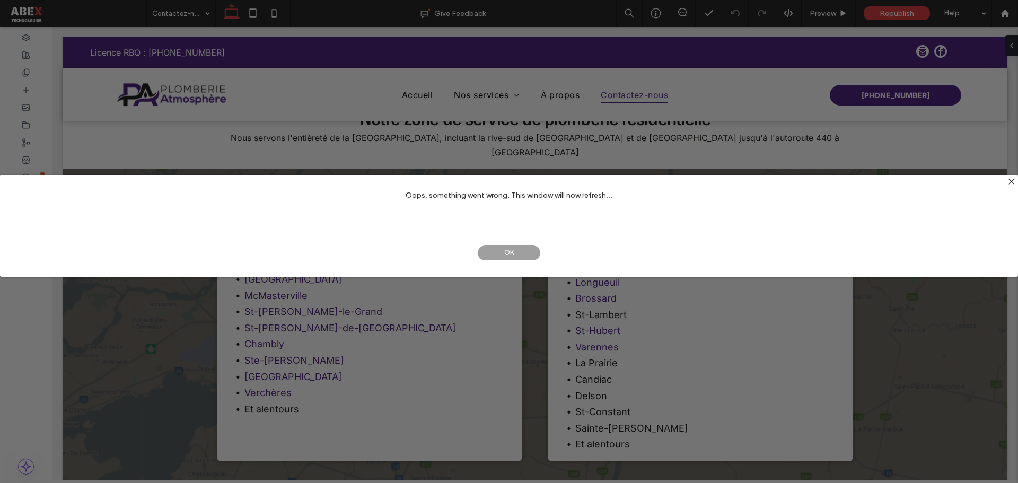
click at [509, 250] on span "OK" at bounding box center [509, 253] width 64 height 16
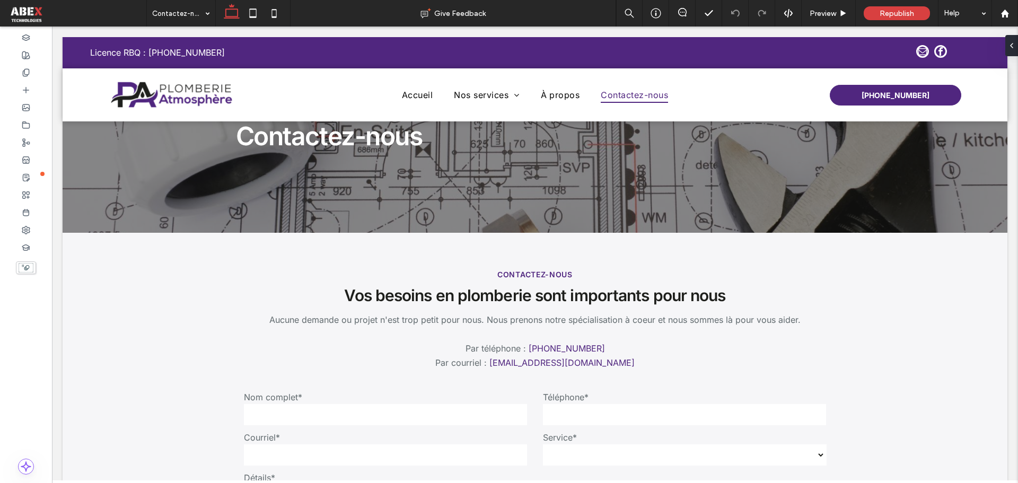
scroll to position [0, 0]
